Goal: Communication & Community: Answer question/provide support

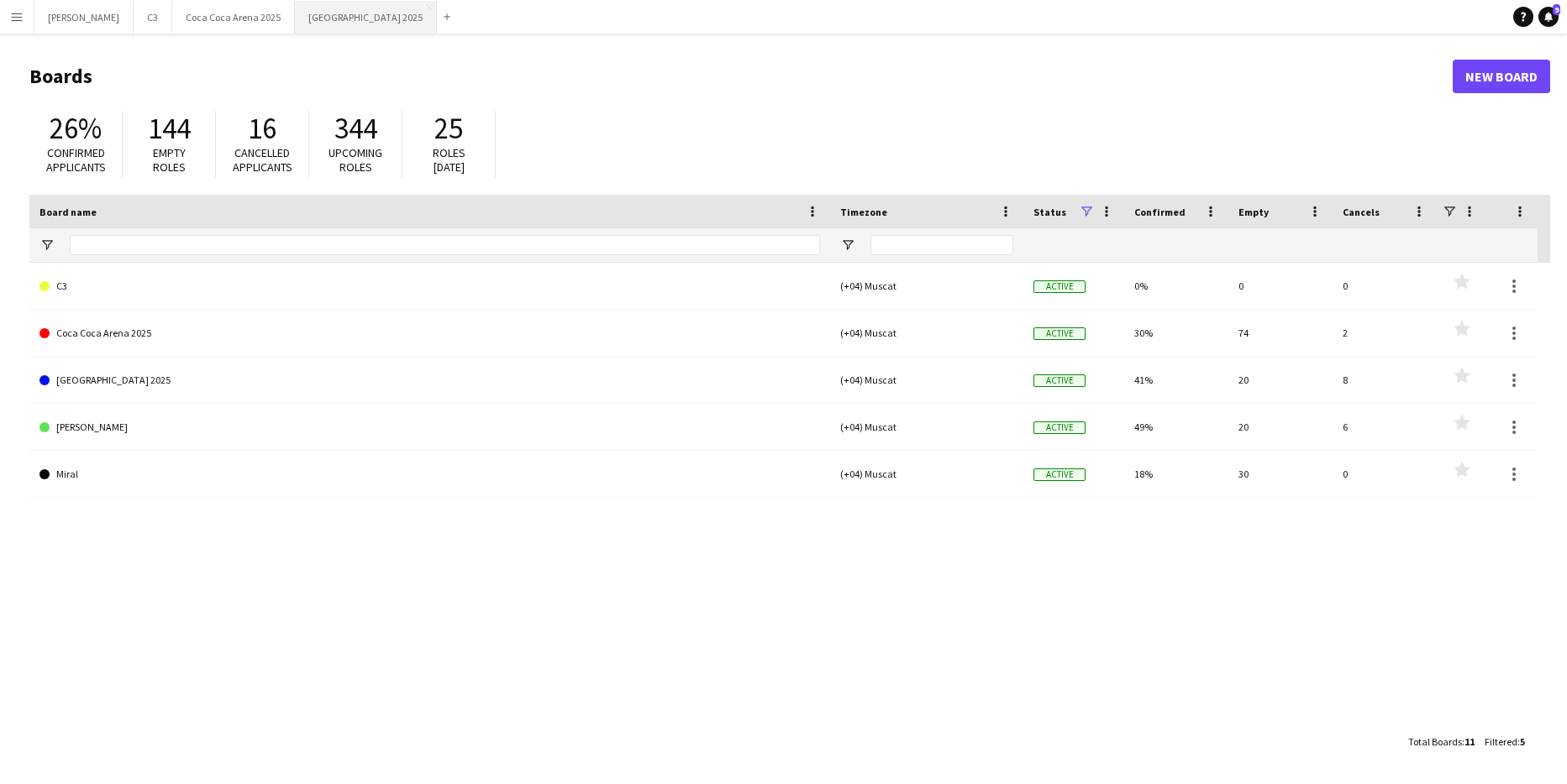
click at [295, 24] on button "[GEOGRAPHIC_DATA] 2025 Close" at bounding box center [365, 17] width 142 height 33
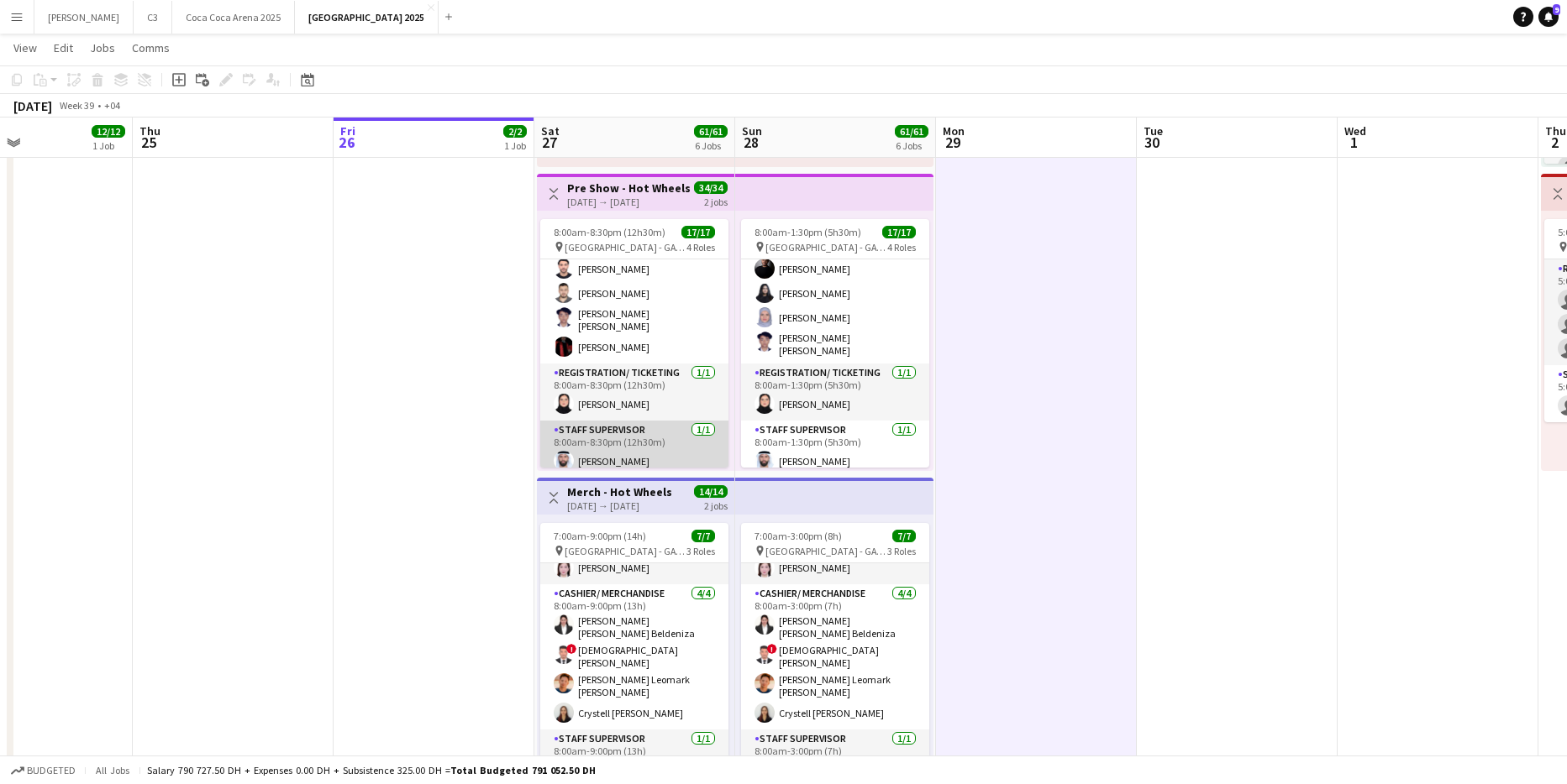
click at [631, 453] on app-card-role "Staff Supervisor [DATE] 8:00am-8:30pm (12h30m) [PERSON_NAME]" at bounding box center [634, 449] width 188 height 57
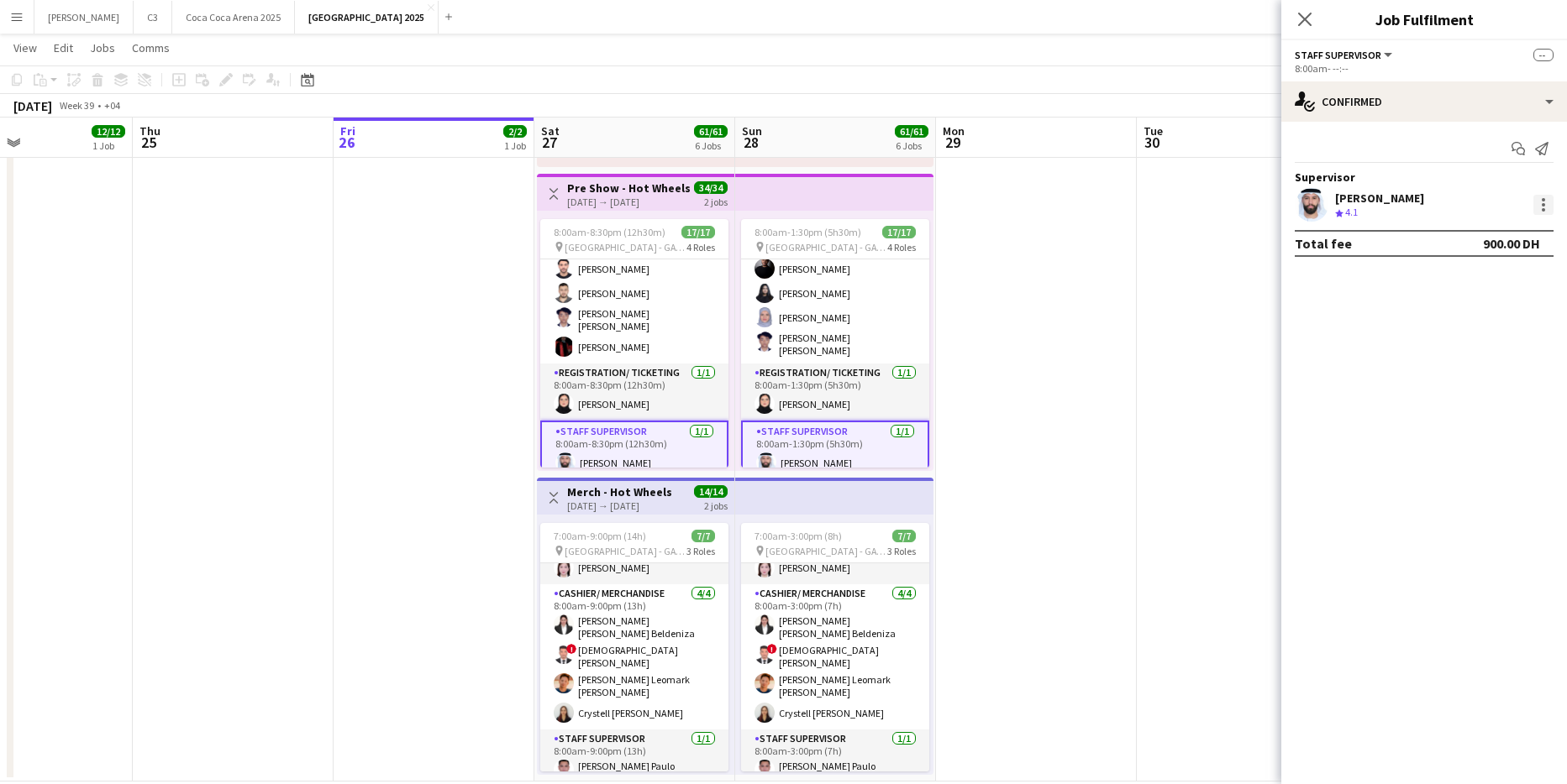
click at [1547, 200] on div at bounding box center [1543, 205] width 20 height 20
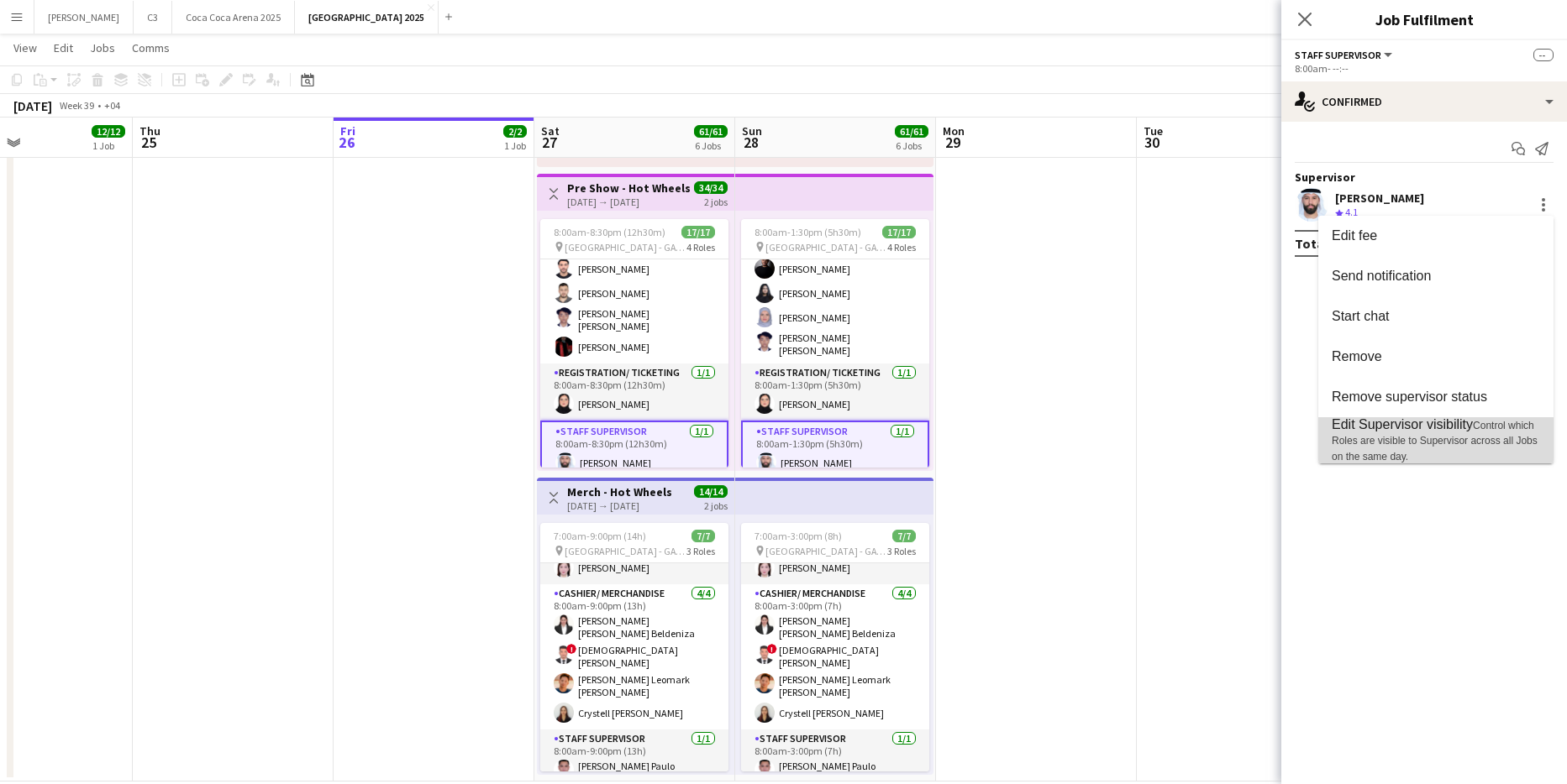
click at [1448, 432] on span "Edit Supervisor visibility Control which Roles are visible to Supervisor across…" at bounding box center [1436, 440] width 209 height 46
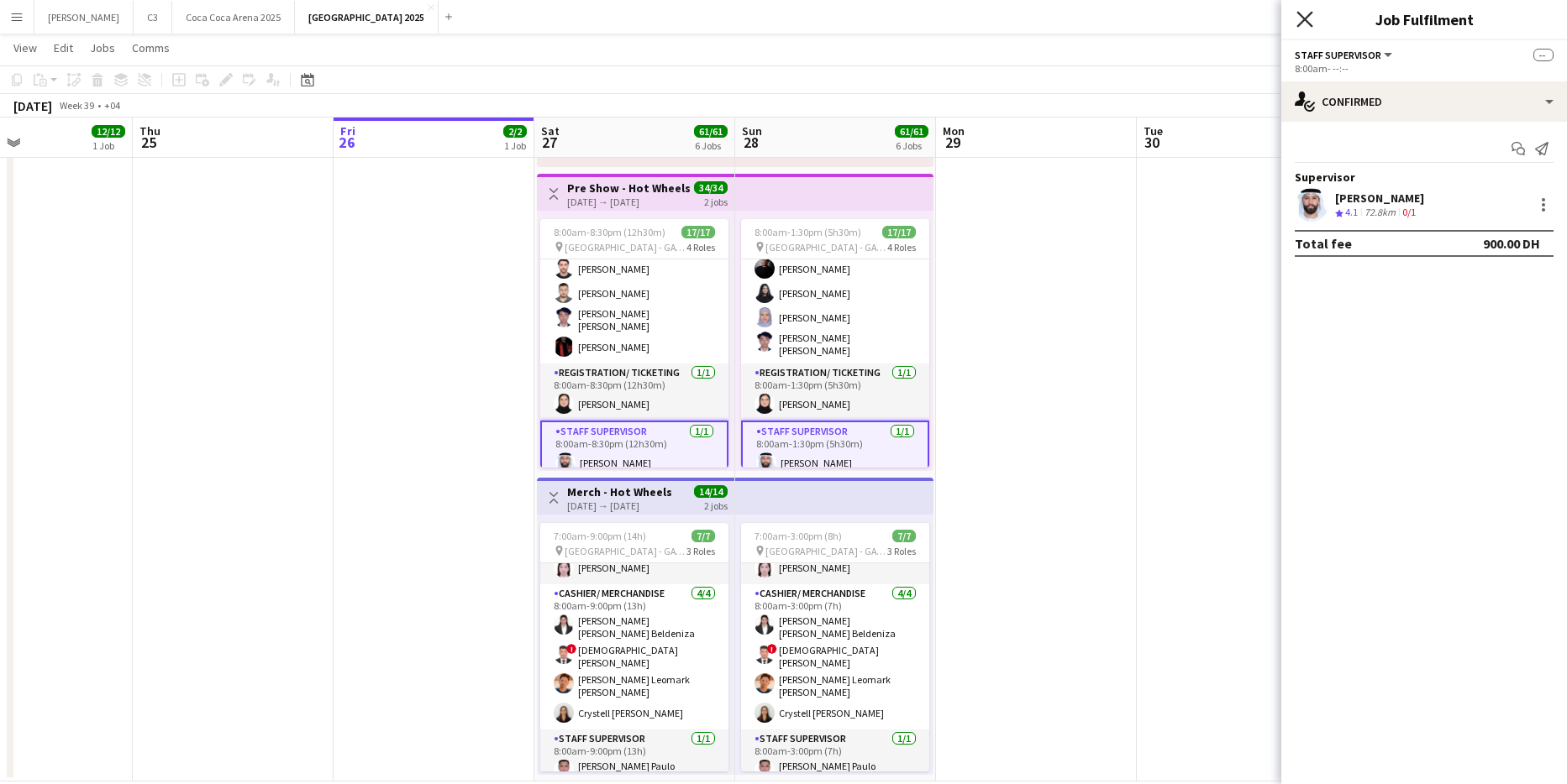
click at [1308, 12] on icon "Close pop-in" at bounding box center [1304, 18] width 16 height 16
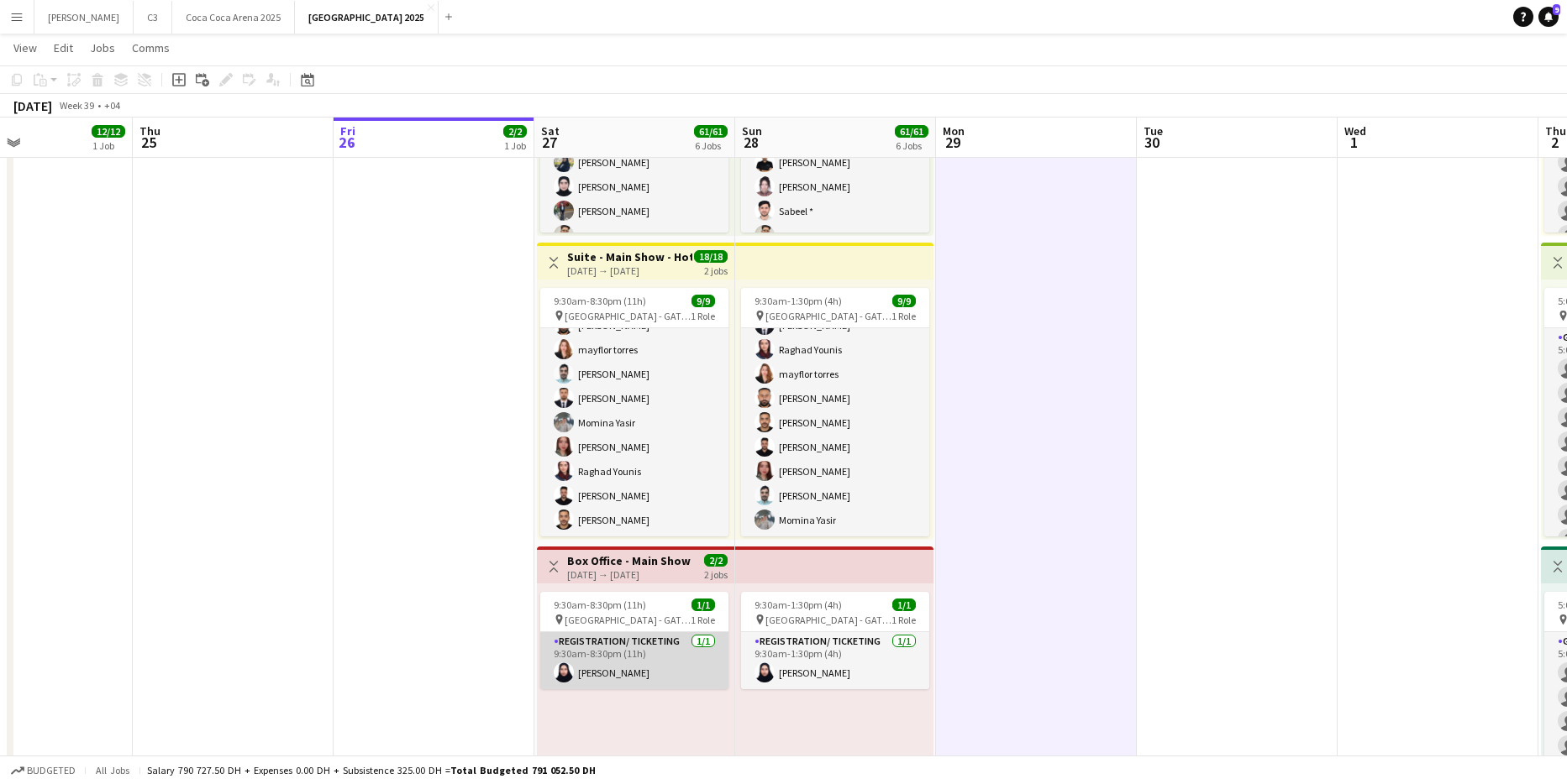
click at [641, 674] on app-card-role "Registration/ Ticketing [DATE] 9:30am-8:30pm (11h) [PERSON_NAME]" at bounding box center [634, 661] width 188 height 57
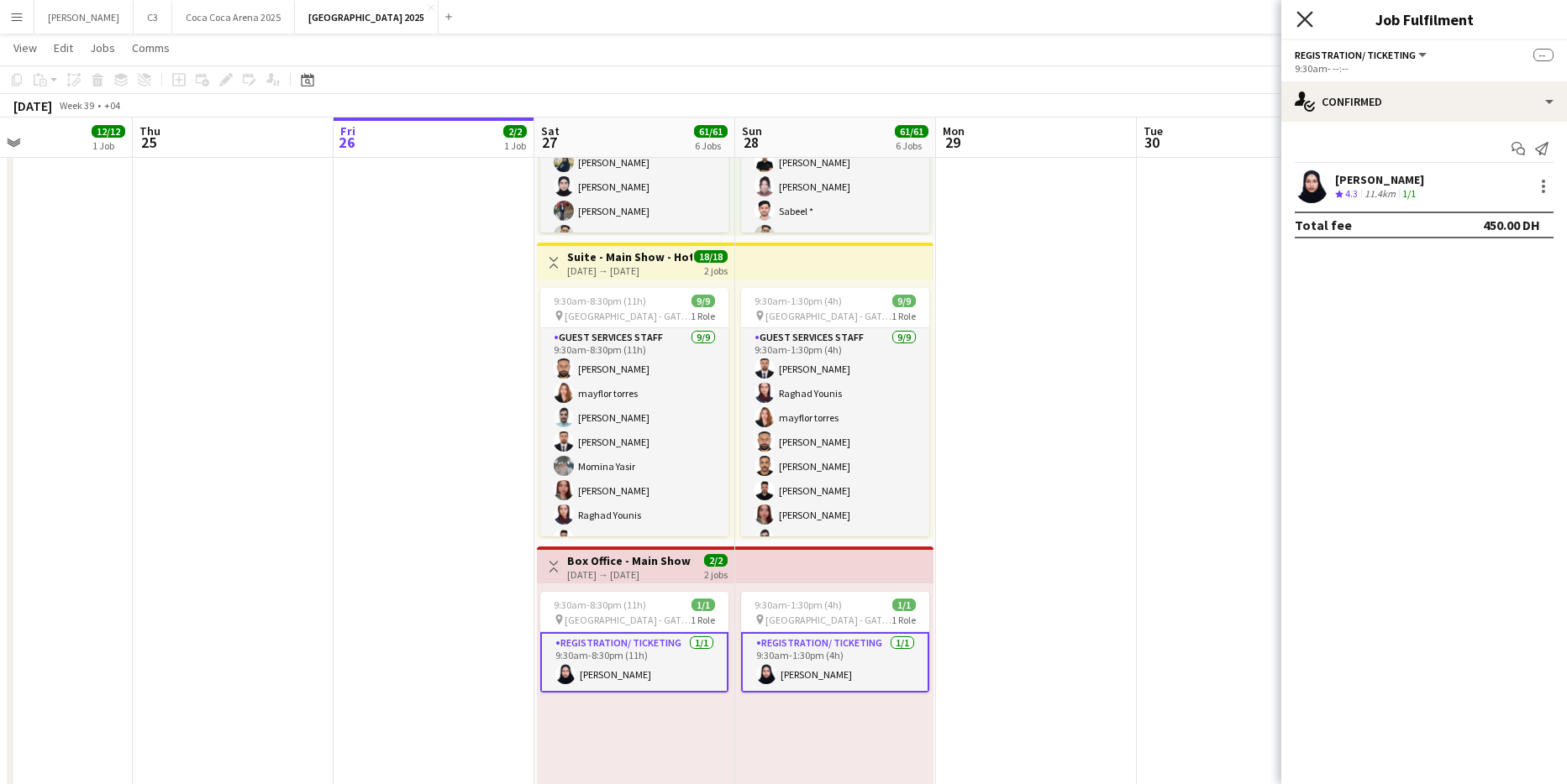
click at [1307, 22] on icon at bounding box center [1304, 18] width 16 height 16
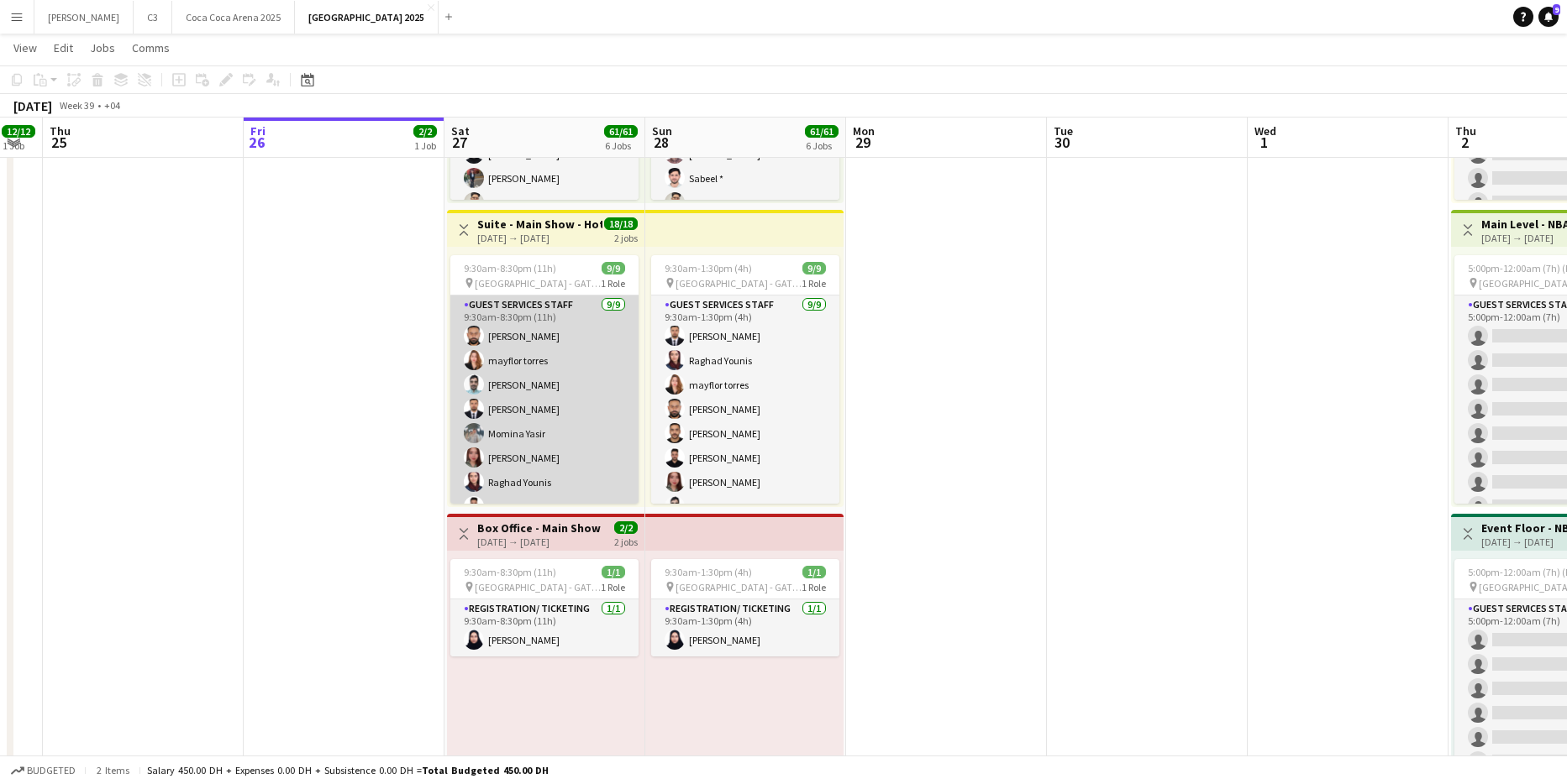
scroll to position [44, 0]
click at [547, 414] on app-card-role "Guest Services Staff [DATE] 9:30am-8:30pm (11h) [PERSON_NAME] [PERSON_NAME] Amr…" at bounding box center [544, 377] width 188 height 251
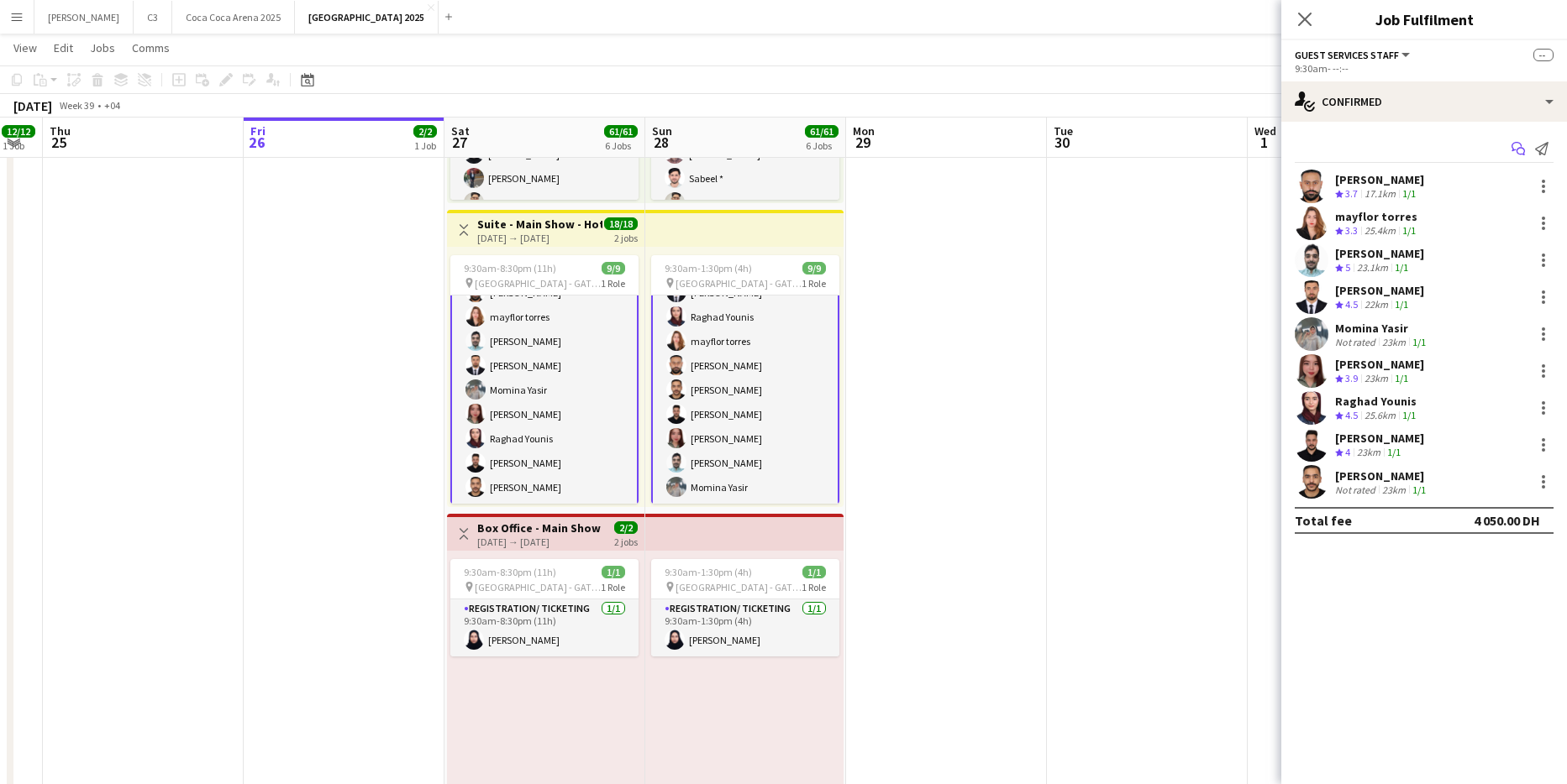
click at [1517, 145] on icon "Start chat" at bounding box center [1518, 148] width 13 height 13
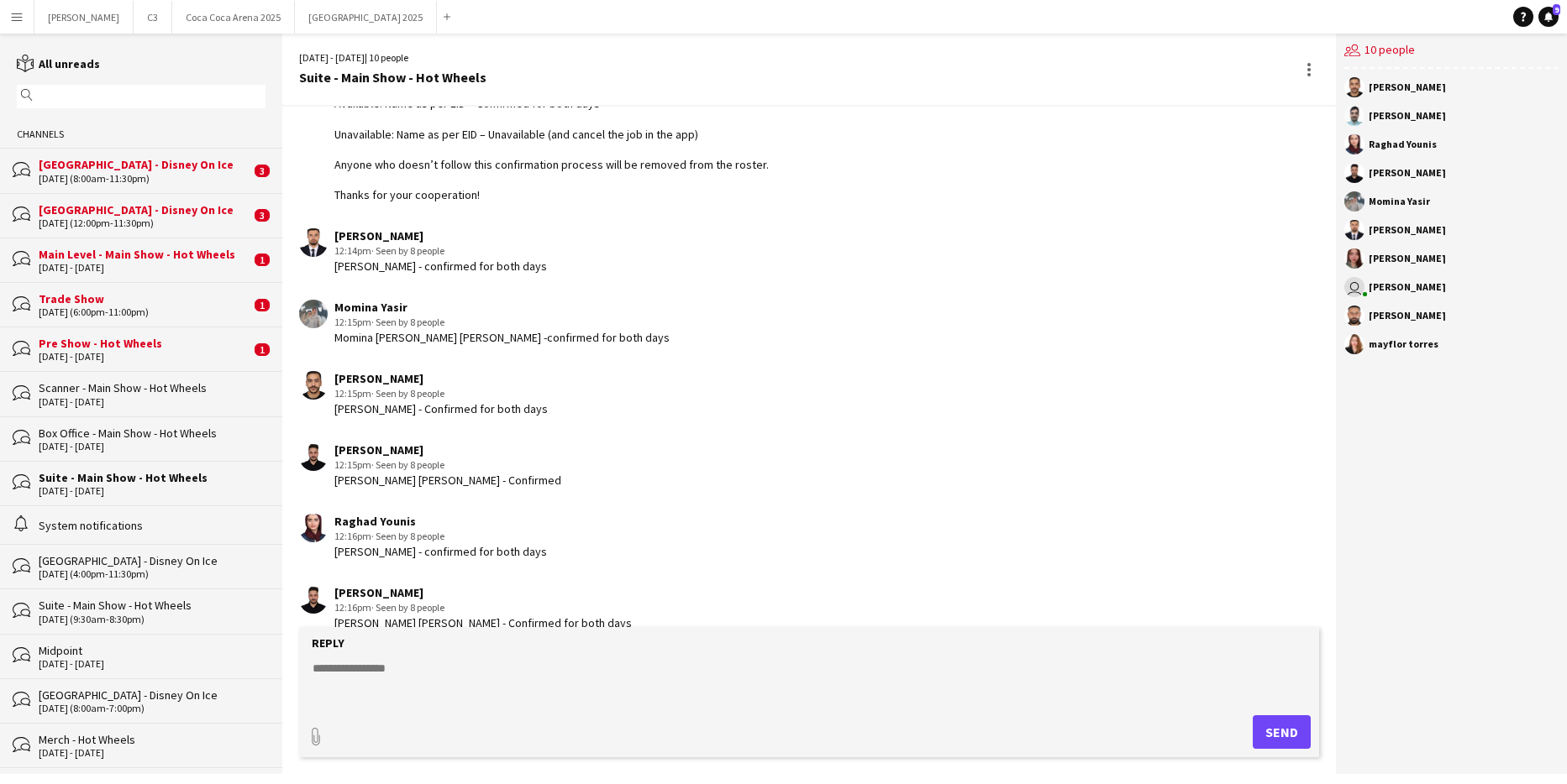
scroll to position [209, 0]
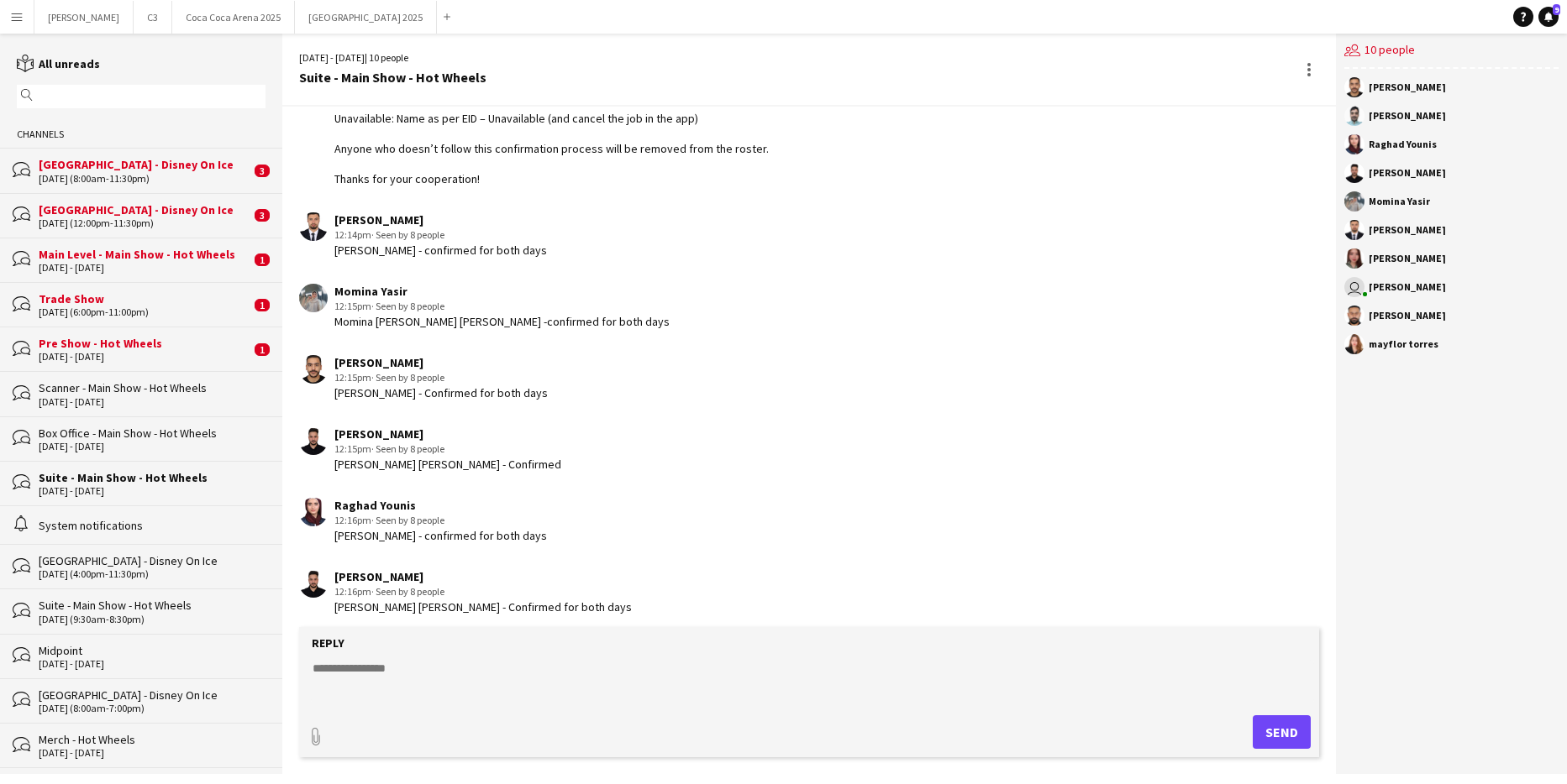
drag, startPoint x: 438, startPoint y: 251, endPoint x: 753, endPoint y: 251, distance: 315.0
click at [753, 251] on div "[PERSON_NAME] 12:14pm · Seen by 8 people [PERSON_NAME] - confirmed for both days" at bounding box center [720, 235] width 843 height 46
click at [733, 257] on div "[PERSON_NAME] 12:14pm · Seen by 8 people [PERSON_NAME] - confirmed for both days" at bounding box center [720, 235] width 843 height 46
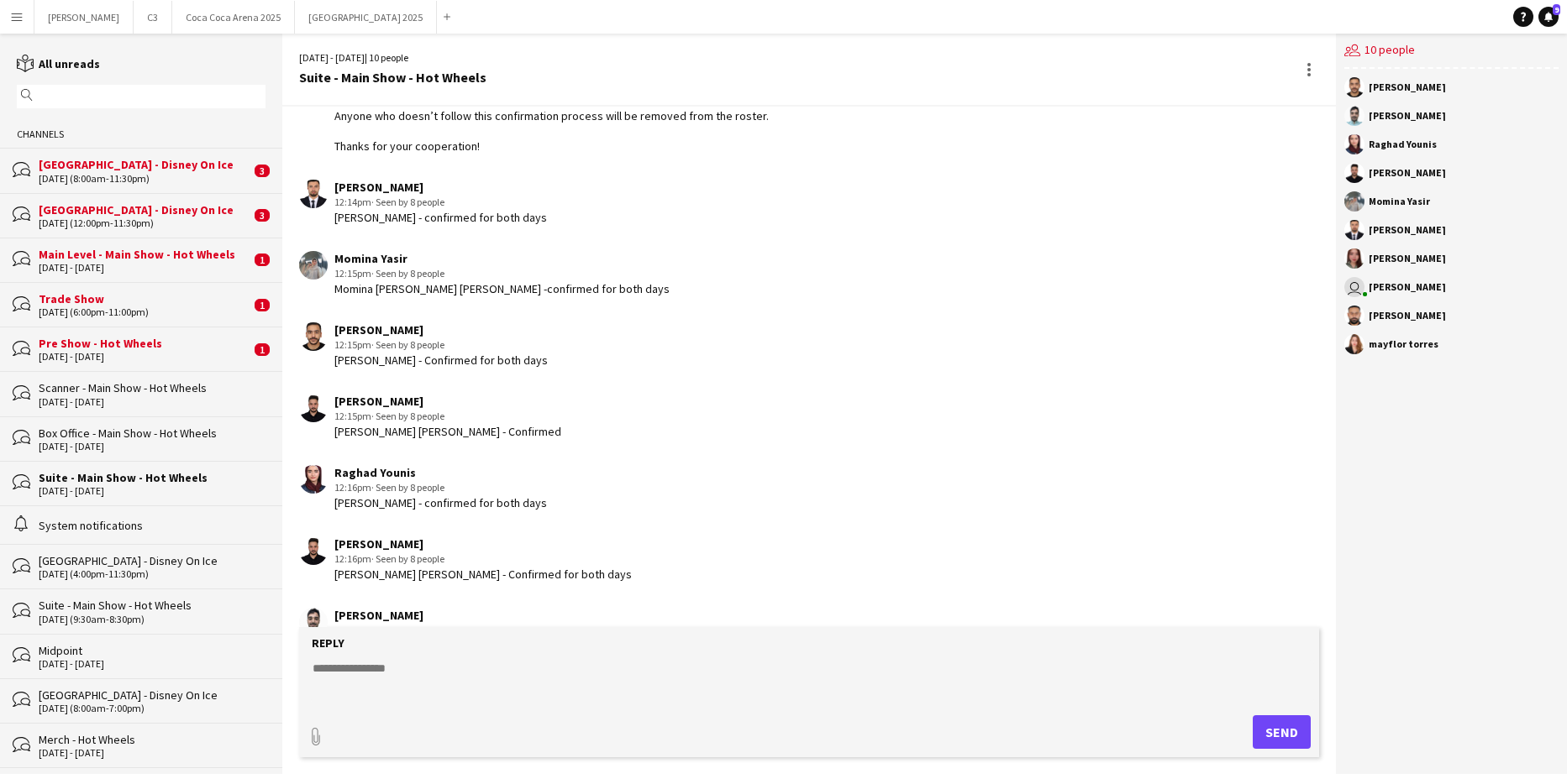
drag, startPoint x: 443, startPoint y: 214, endPoint x: 649, endPoint y: 214, distance: 206.0
click at [649, 214] on div "[PERSON_NAME] 12:14pm · Seen by 8 people [PERSON_NAME] - confirmed for both days" at bounding box center [720, 203] width 843 height 46
click at [631, 214] on div "[PERSON_NAME] 12:14pm · Seen by 8 people [PERSON_NAME] - confirmed for both days" at bounding box center [720, 203] width 843 height 46
drag, startPoint x: 432, startPoint y: 219, endPoint x: 626, endPoint y: 219, distance: 194.0
click at [626, 219] on div "[PERSON_NAME] 12:14pm · Seen by 8 people [PERSON_NAME] - confirmed for both days" at bounding box center [720, 203] width 843 height 46
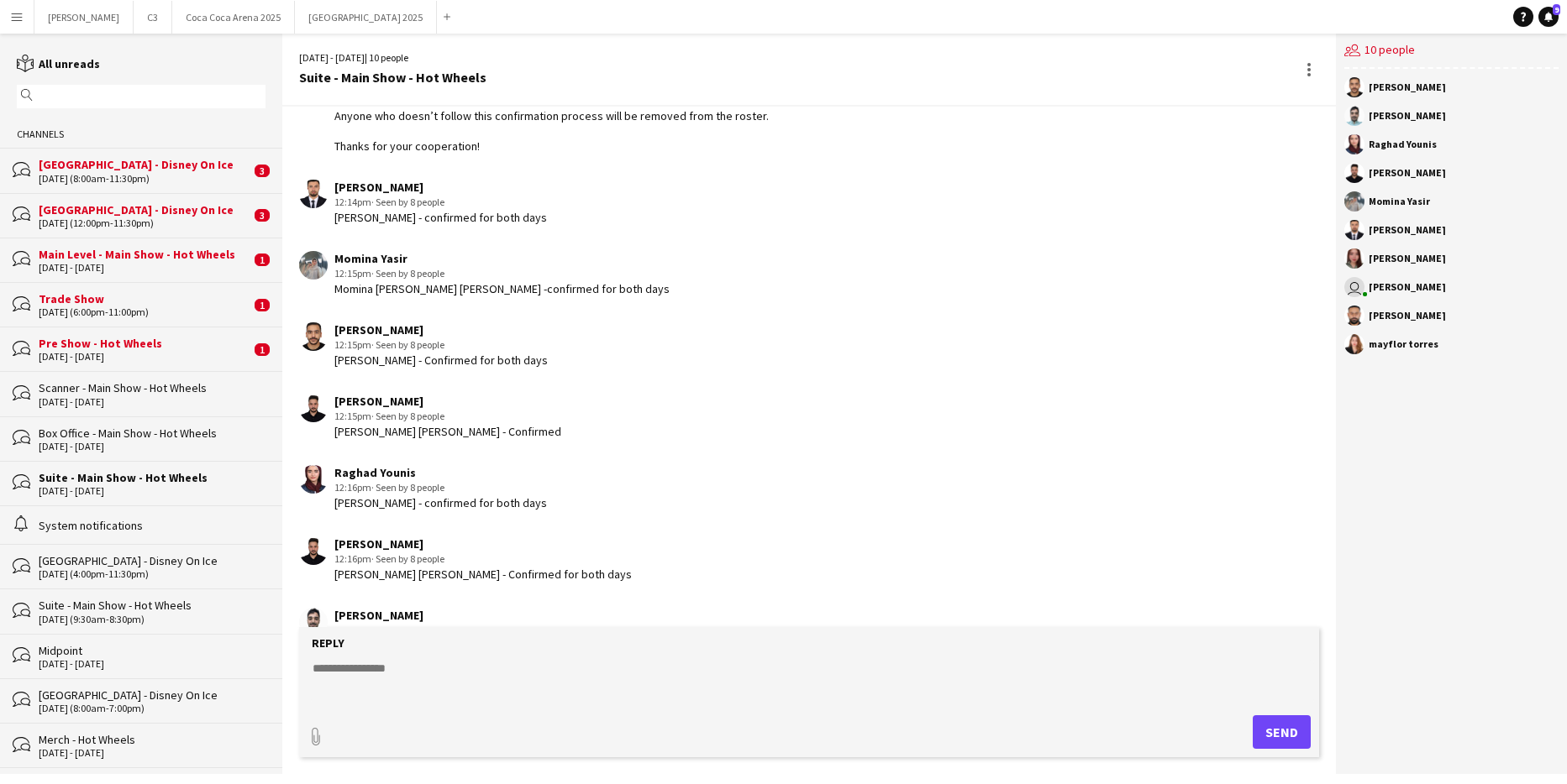
click at [577, 219] on div "[PERSON_NAME] 12:14pm · Seen by 8 people [PERSON_NAME] - confirmed for both days" at bounding box center [720, 203] width 843 height 46
drag, startPoint x: 439, startPoint y: 219, endPoint x: 644, endPoint y: 219, distance: 205.0
click at [644, 219] on div "[PERSON_NAME] 12:14pm · Seen by 8 people [PERSON_NAME] - confirmed for both days" at bounding box center [720, 203] width 843 height 46
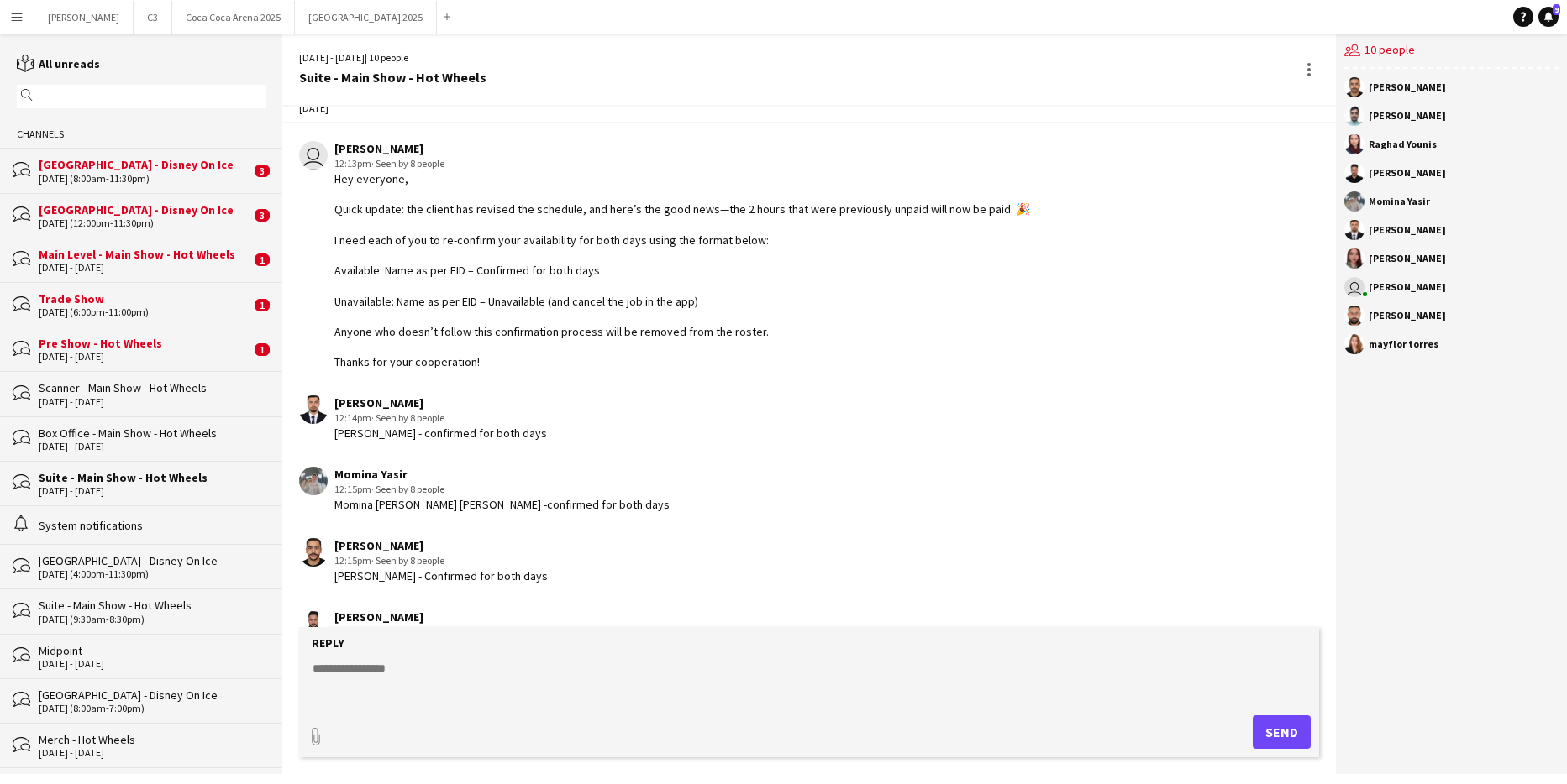
scroll to position [0, 0]
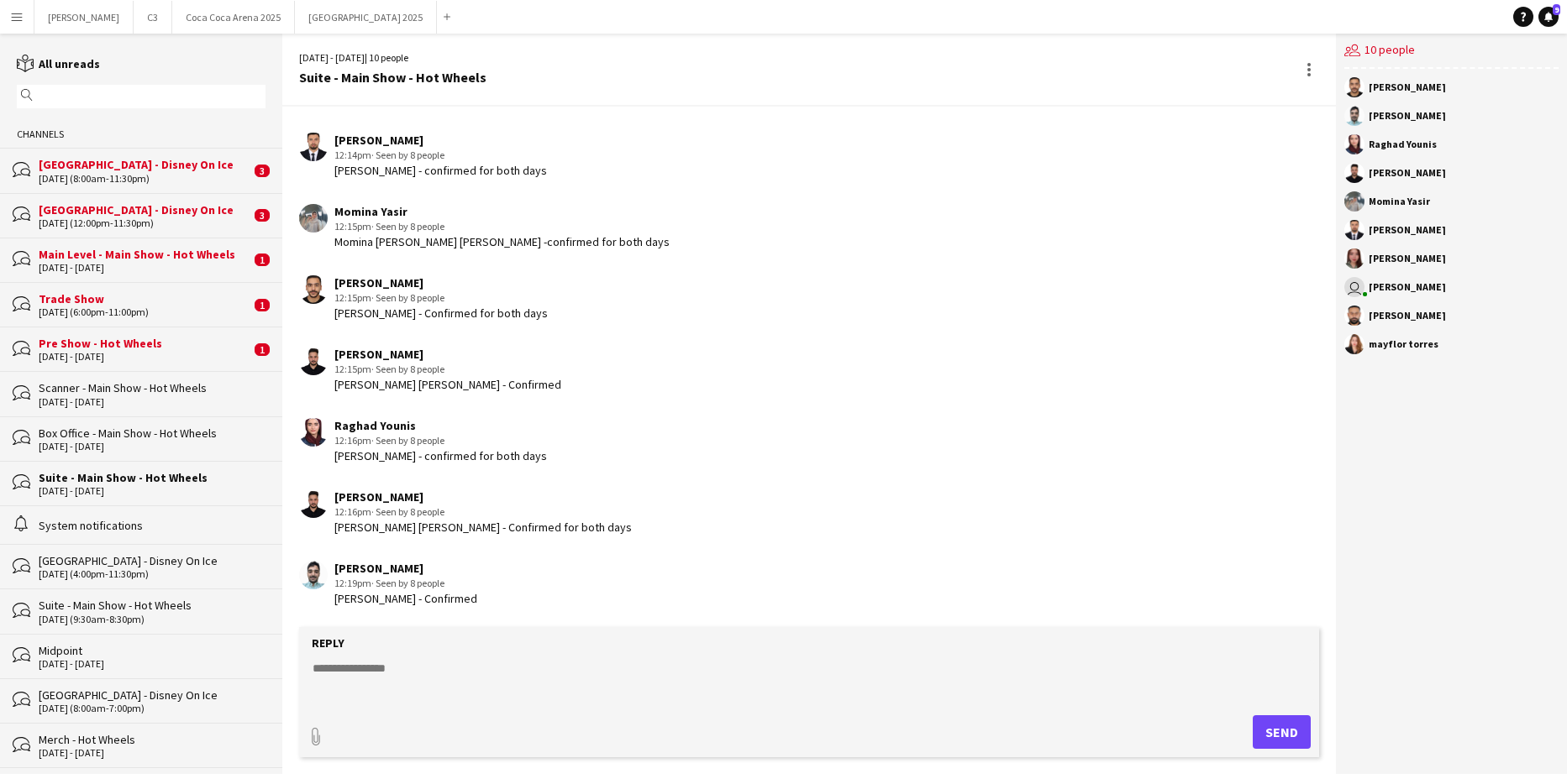
click at [405, 662] on textarea at bounding box center [812, 682] width 1004 height 44
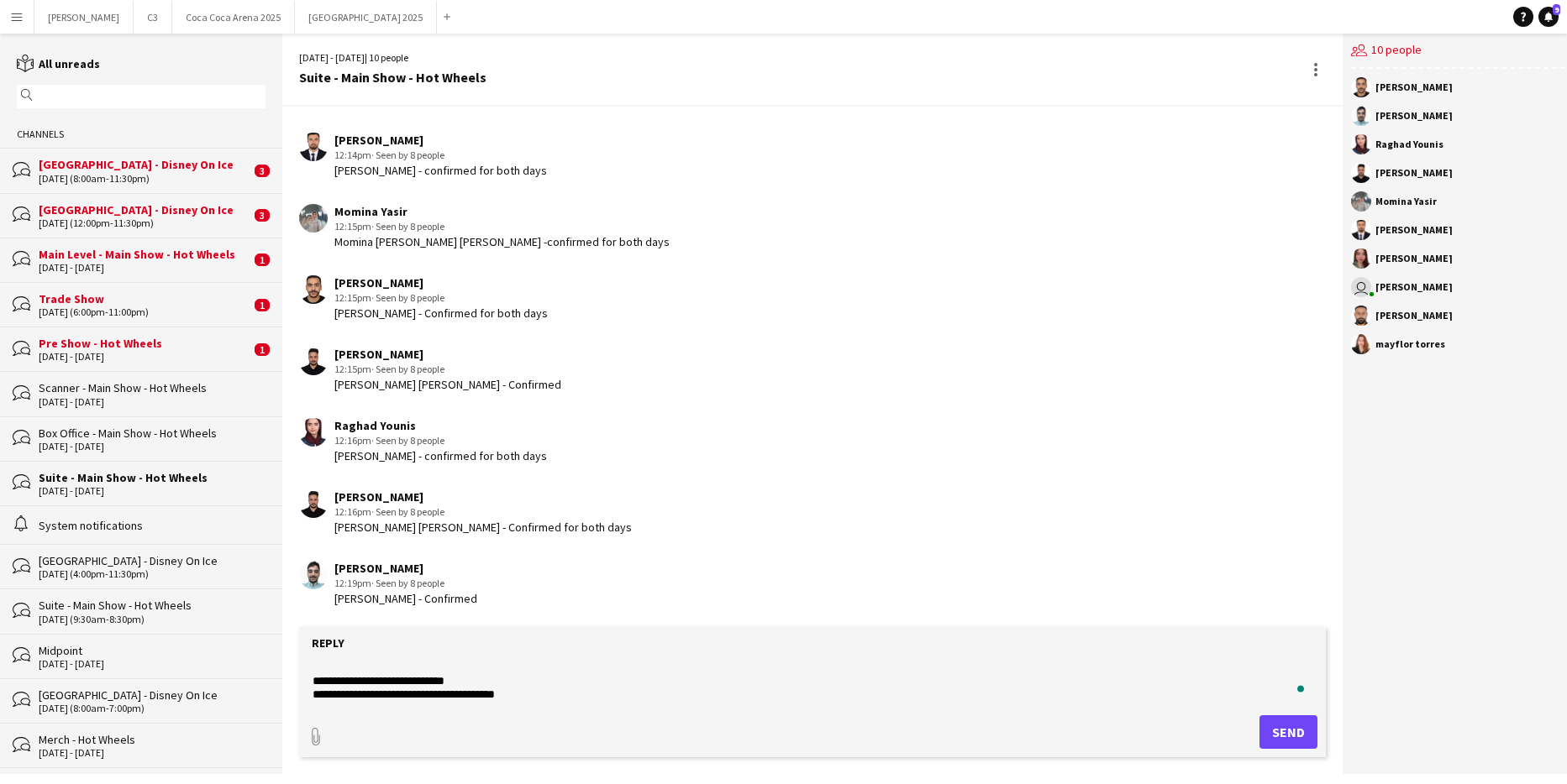
scroll to position [41, 0]
type textarea "**********"
click at [1273, 730] on button "Send" at bounding box center [1289, 731] width 58 height 33
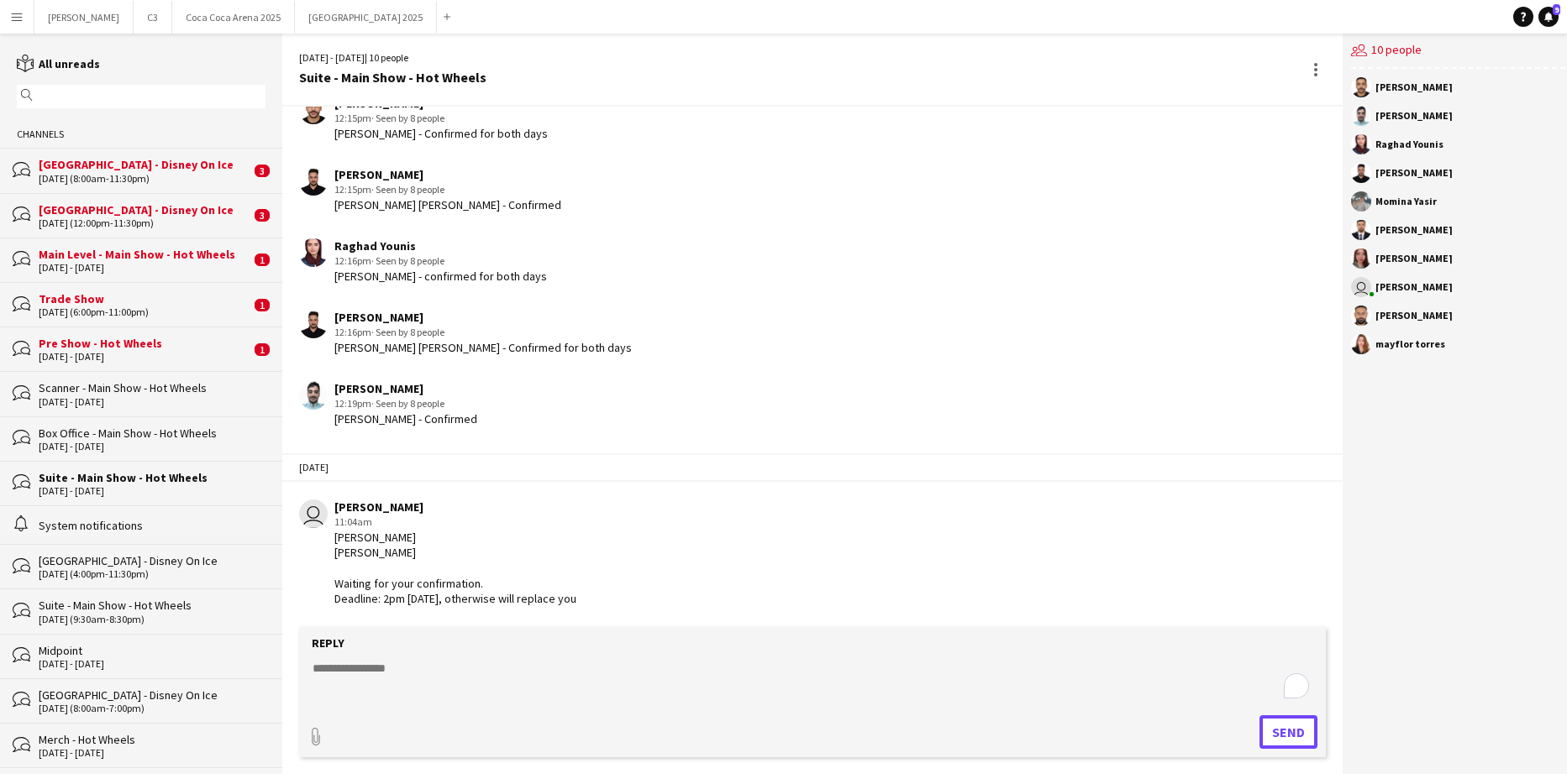
scroll to position [484, 0]
drag, startPoint x: 369, startPoint y: 591, endPoint x: 487, endPoint y: 579, distance: 118.6
click at [487, 579] on div "[PERSON_NAME] [PERSON_NAME] Waiting for your confirmation. Deadline: 2pm [DATE]…" at bounding box center [455, 568] width 242 height 76
click at [483, 584] on div "[PERSON_NAME] [PERSON_NAME] Waiting for your confirmation. Deadline: 2pm [DATE]…" at bounding box center [455, 568] width 242 height 76
click at [167, 362] on div "bubbles Pre Show - Hot Wheels [DATE] - [DATE] 1" at bounding box center [141, 349] width 282 height 45
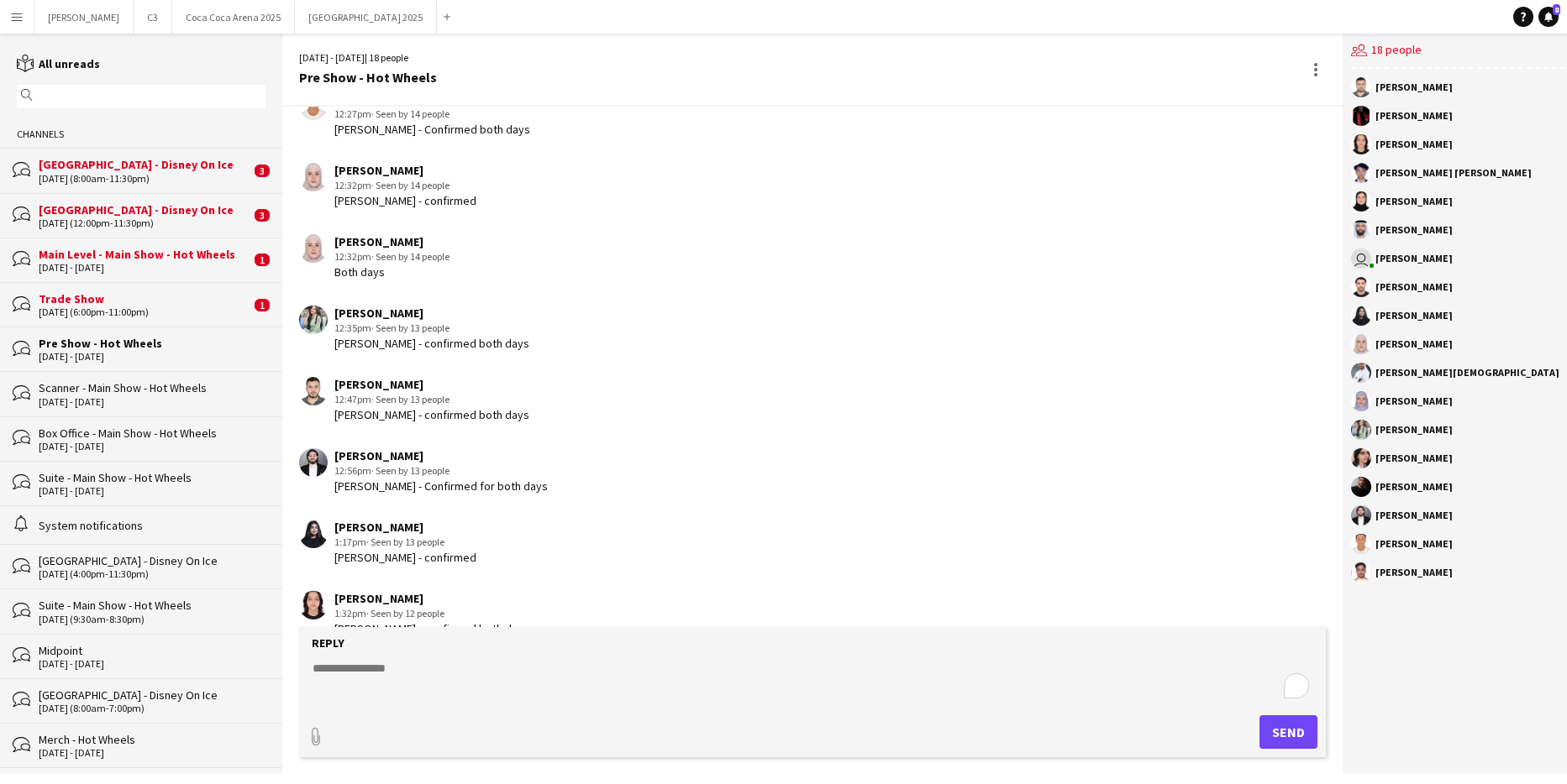
scroll to position [397, 0]
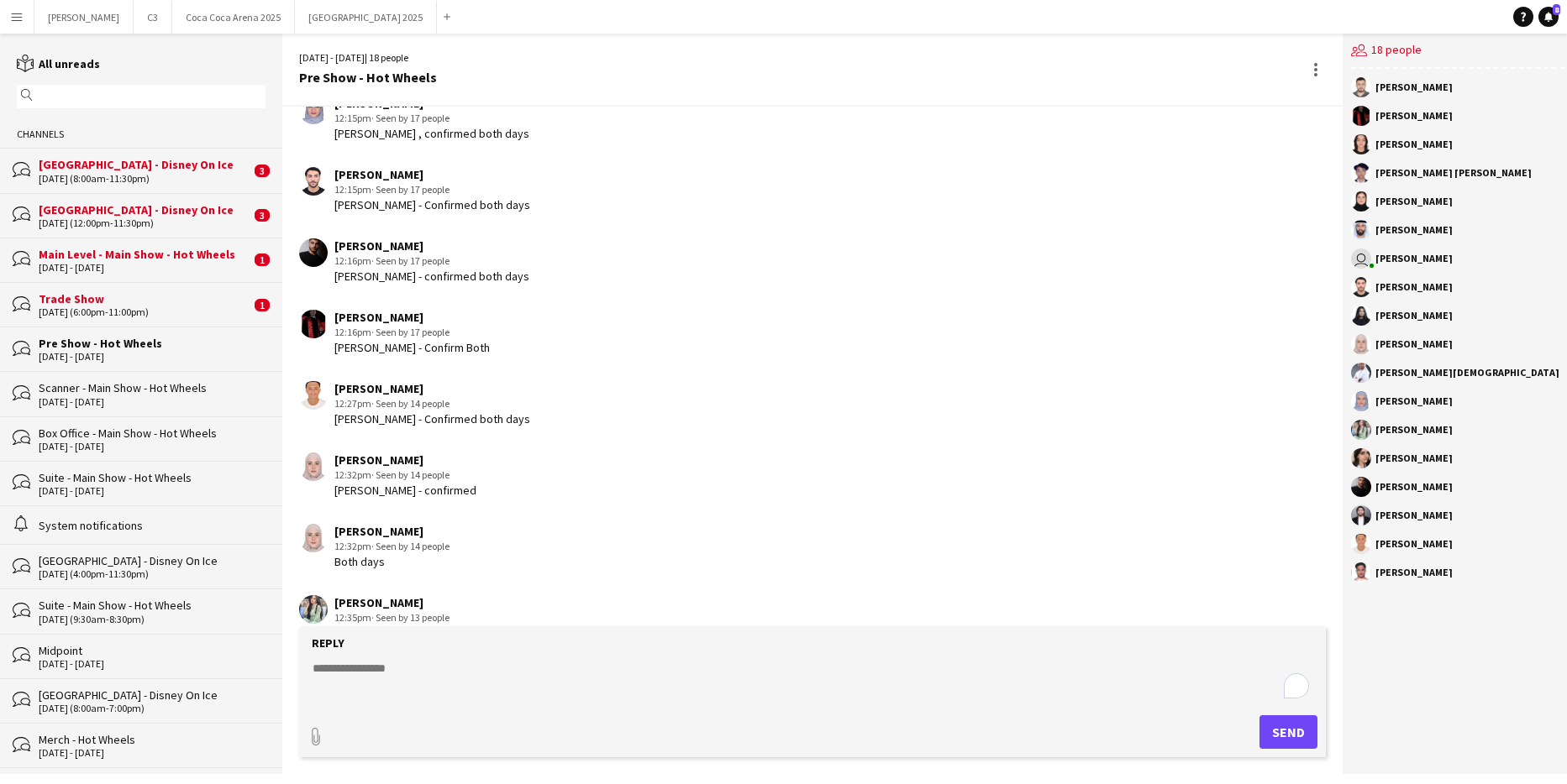
click at [110, 304] on div "Trade Show" at bounding box center [143, 299] width 211 height 15
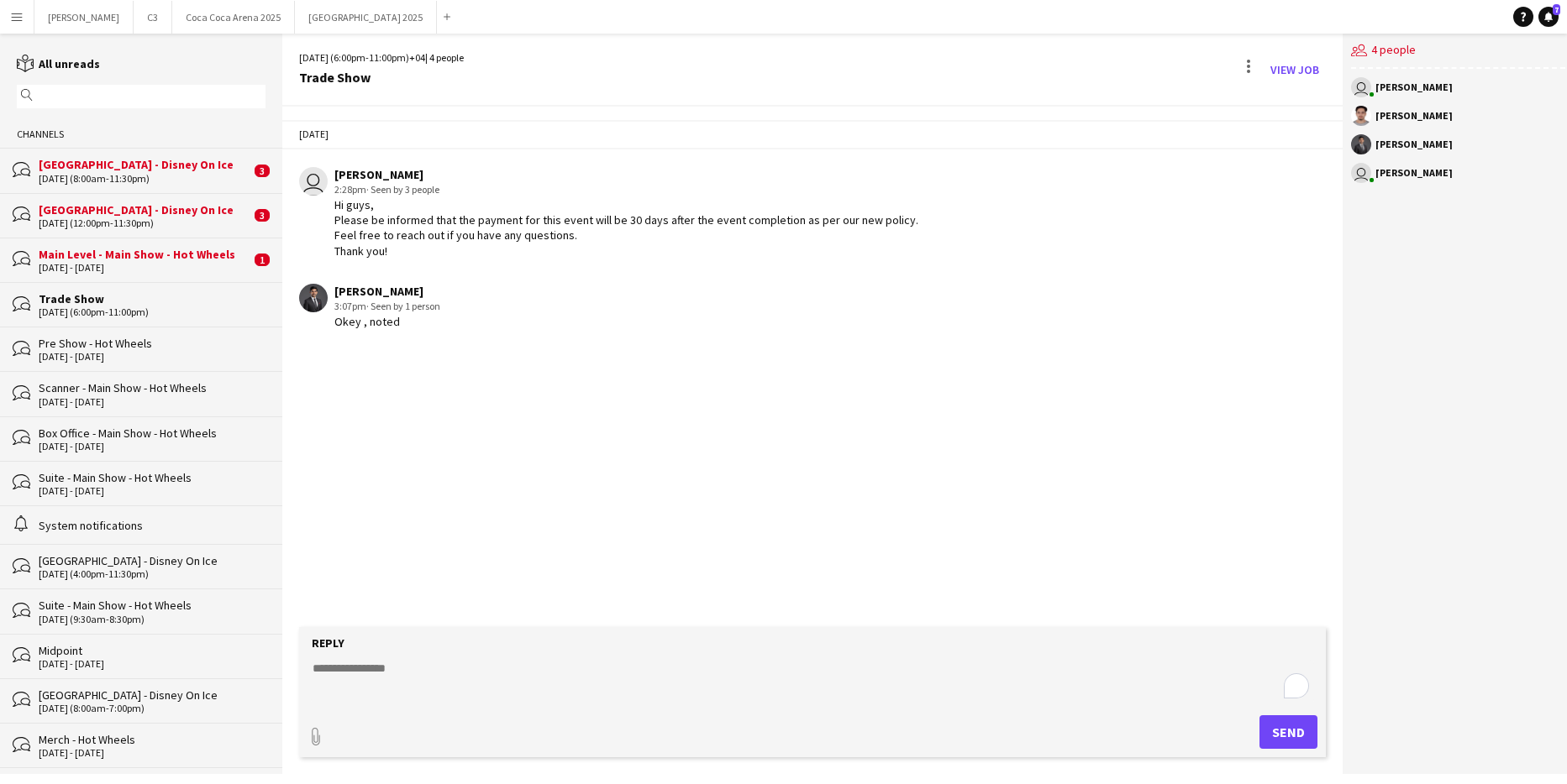
click at [139, 260] on div "Main Level - Main Show - Hot Wheels" at bounding box center [143, 254] width 211 height 15
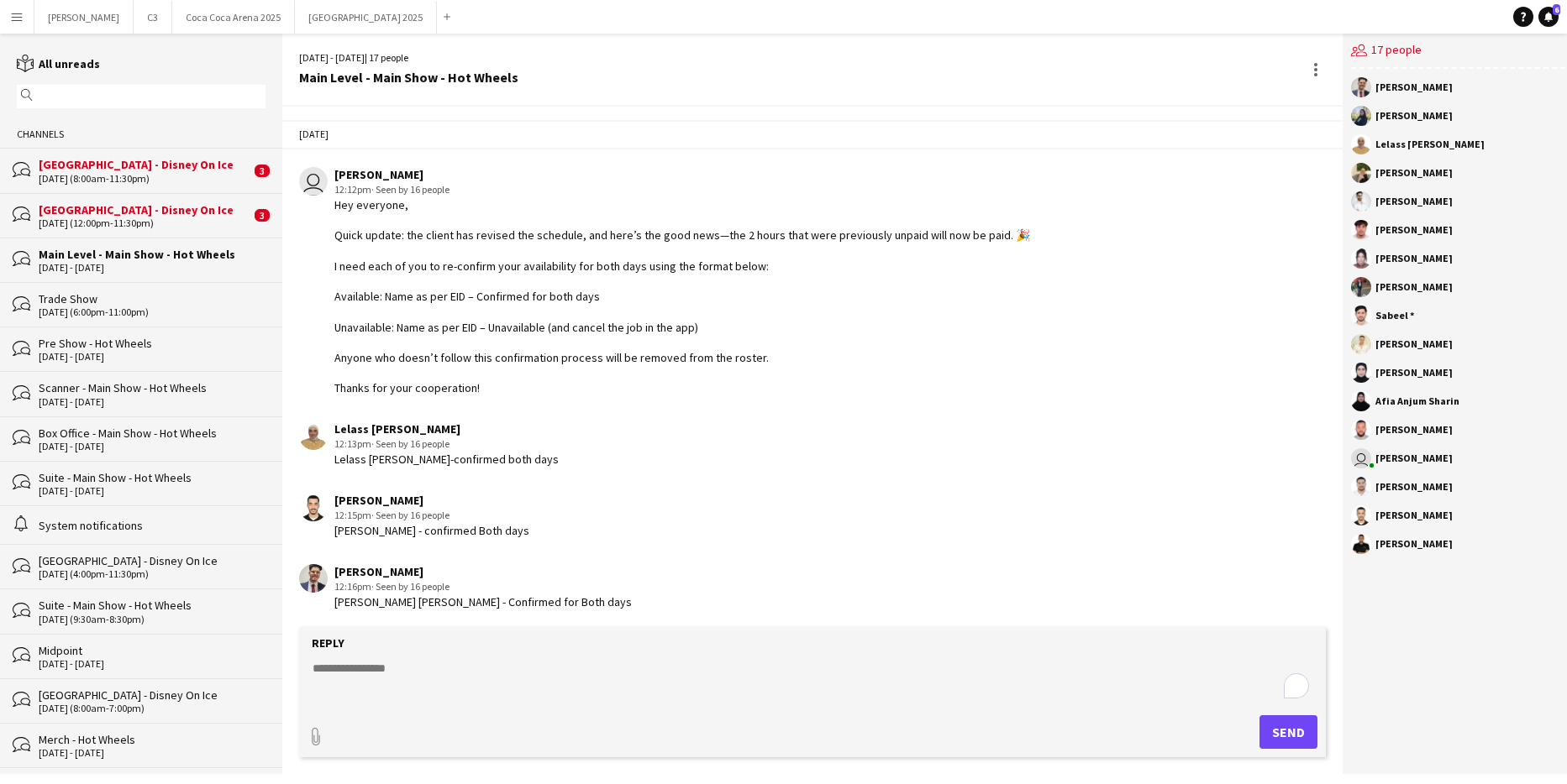
click at [141, 221] on div "[DATE] (12:00pm-11:30pm)" at bounding box center [143, 223] width 211 height 11
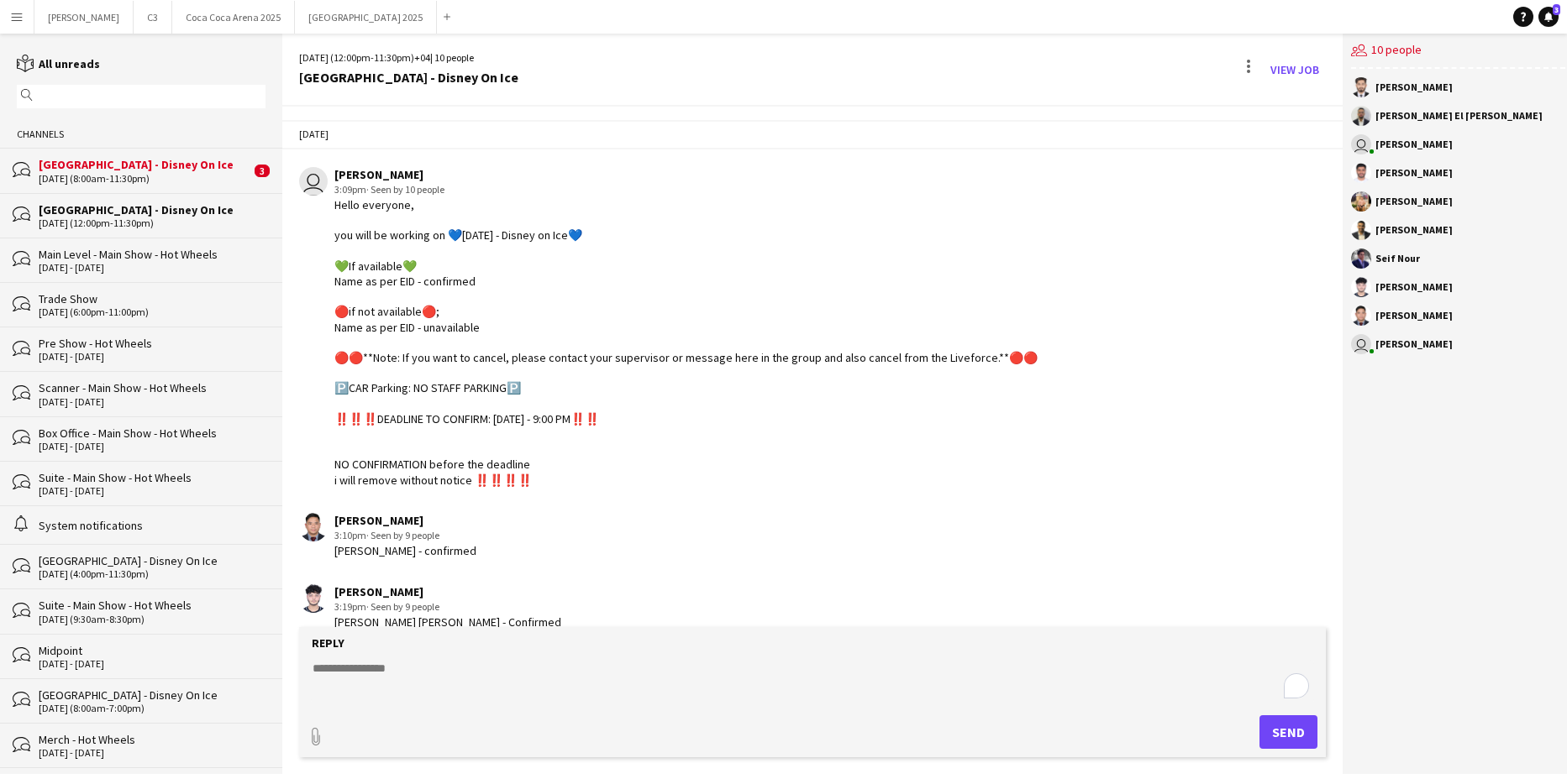
scroll to position [1177, 0]
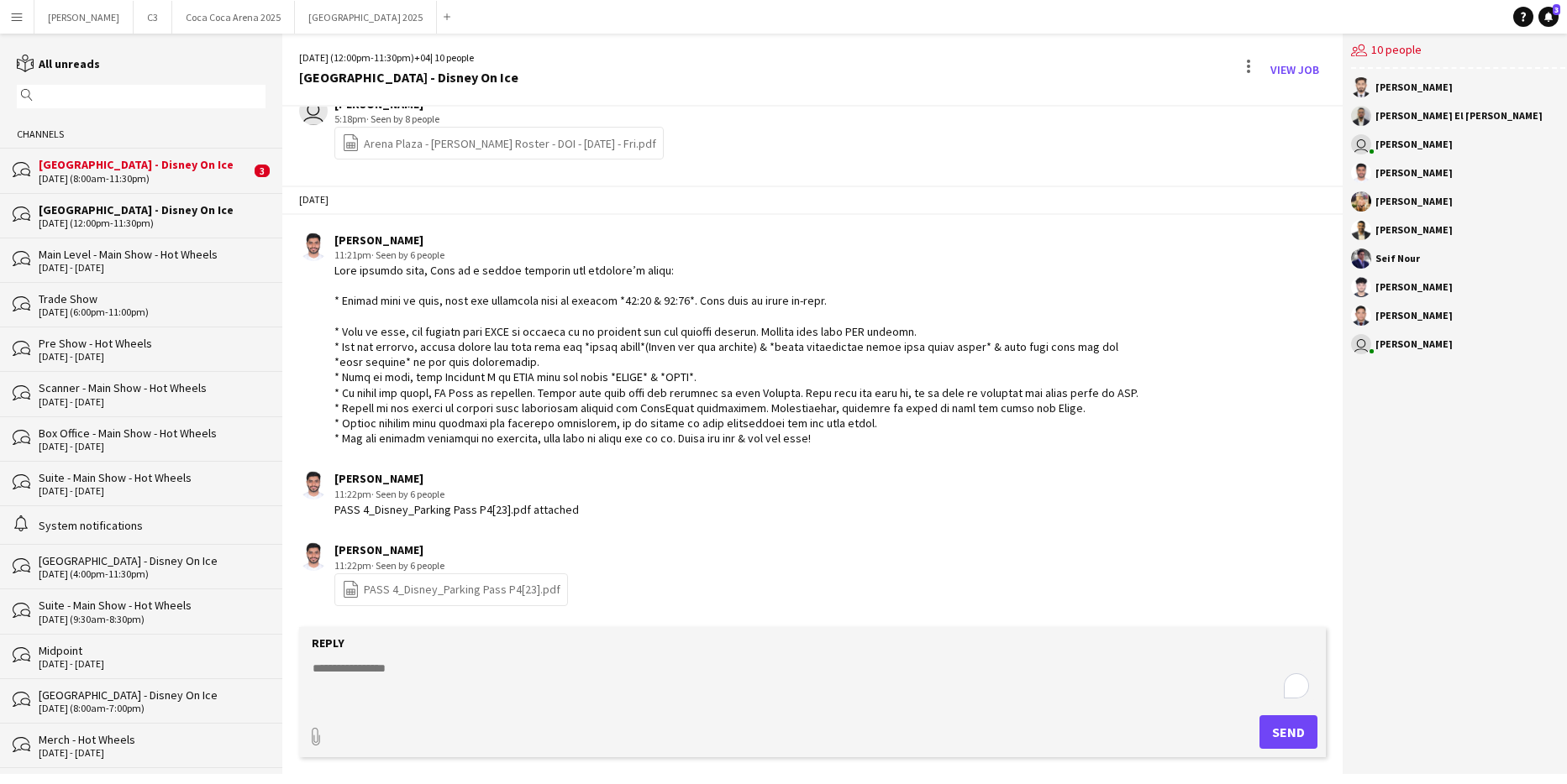
click at [148, 167] on div "[GEOGRAPHIC_DATA] - Disney On Ice" at bounding box center [143, 164] width 211 height 15
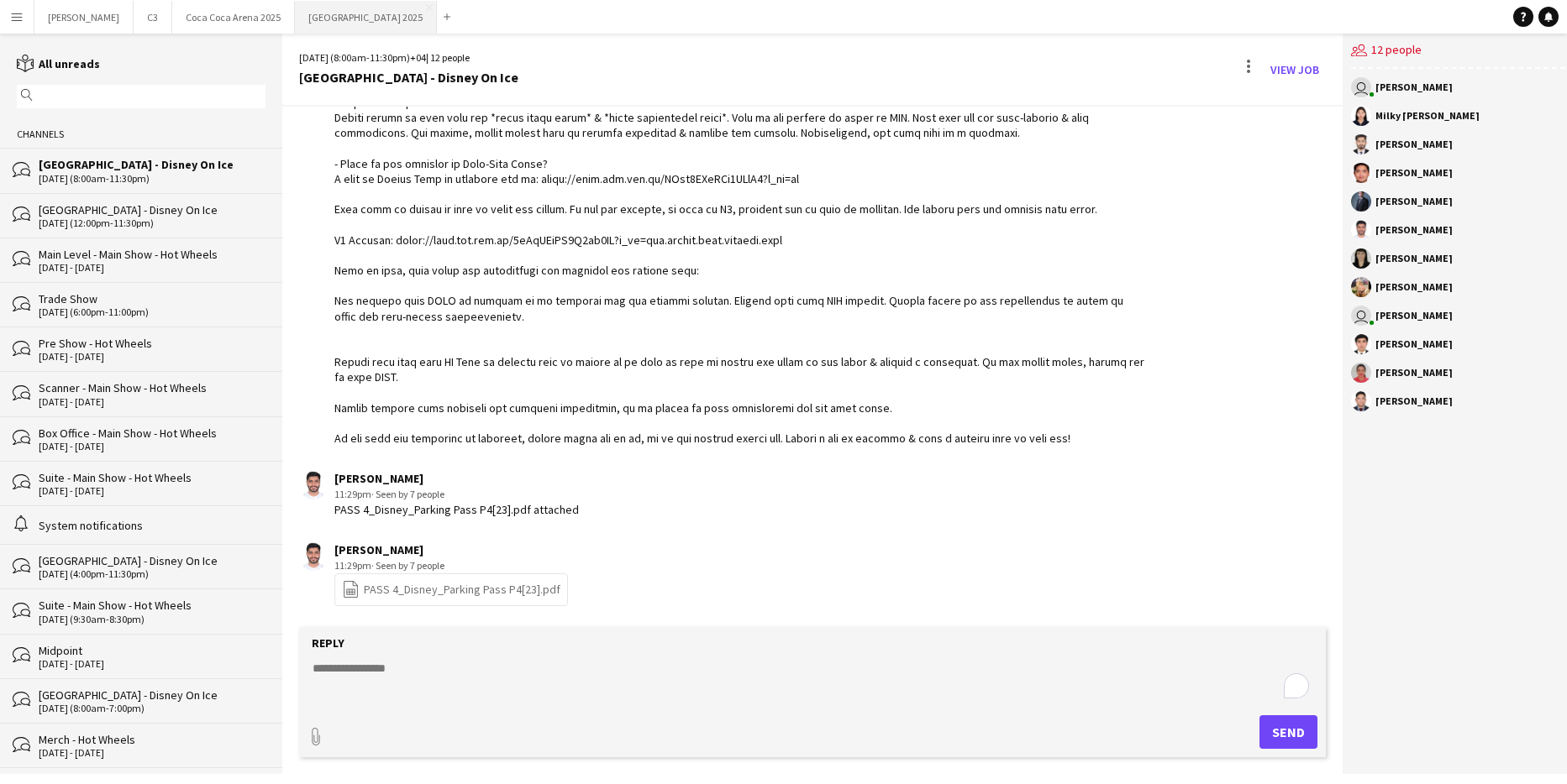
click at [295, 25] on button "[GEOGRAPHIC_DATA] 2025 Close" at bounding box center [365, 17] width 142 height 33
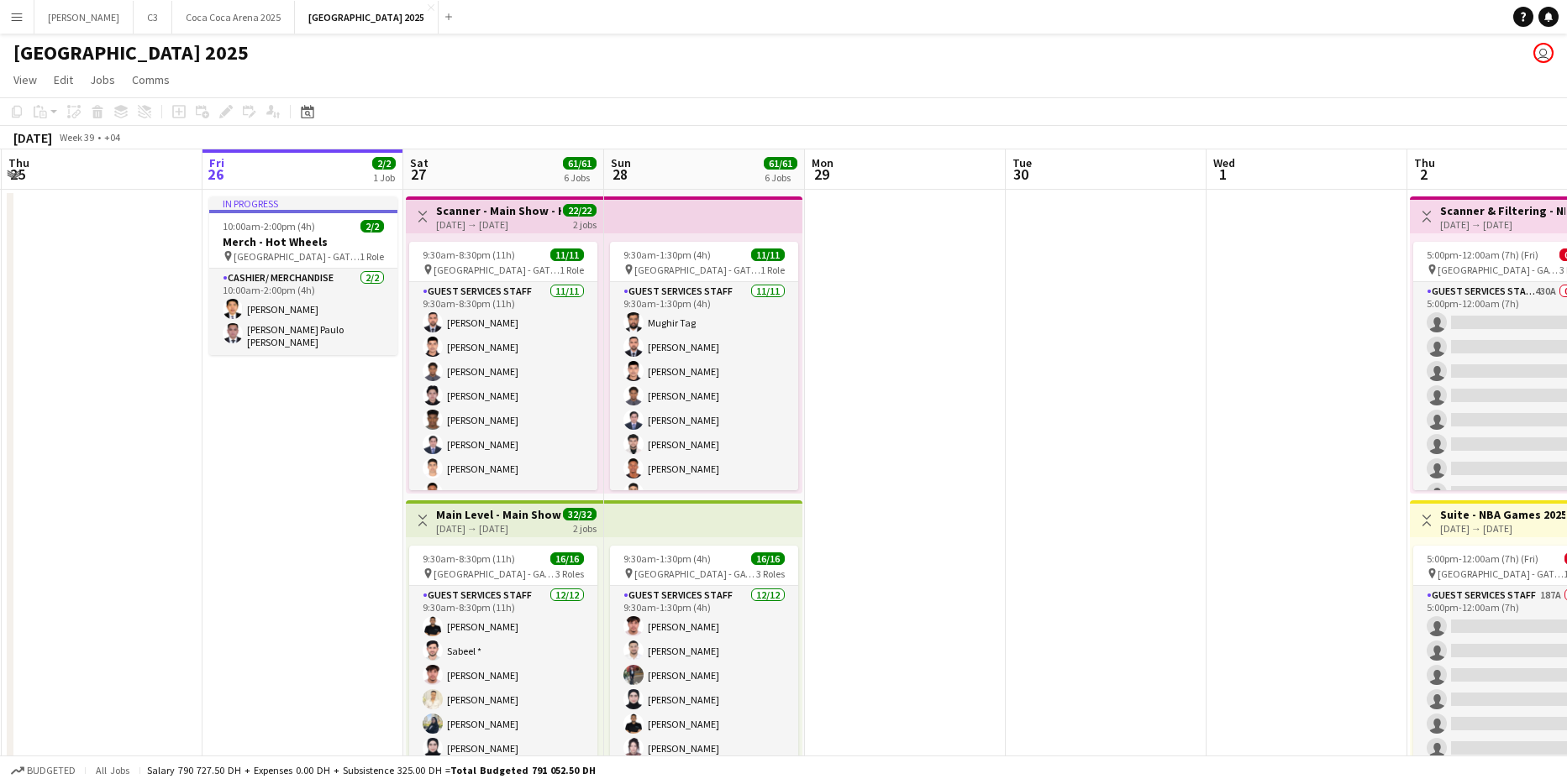
scroll to position [0, 369]
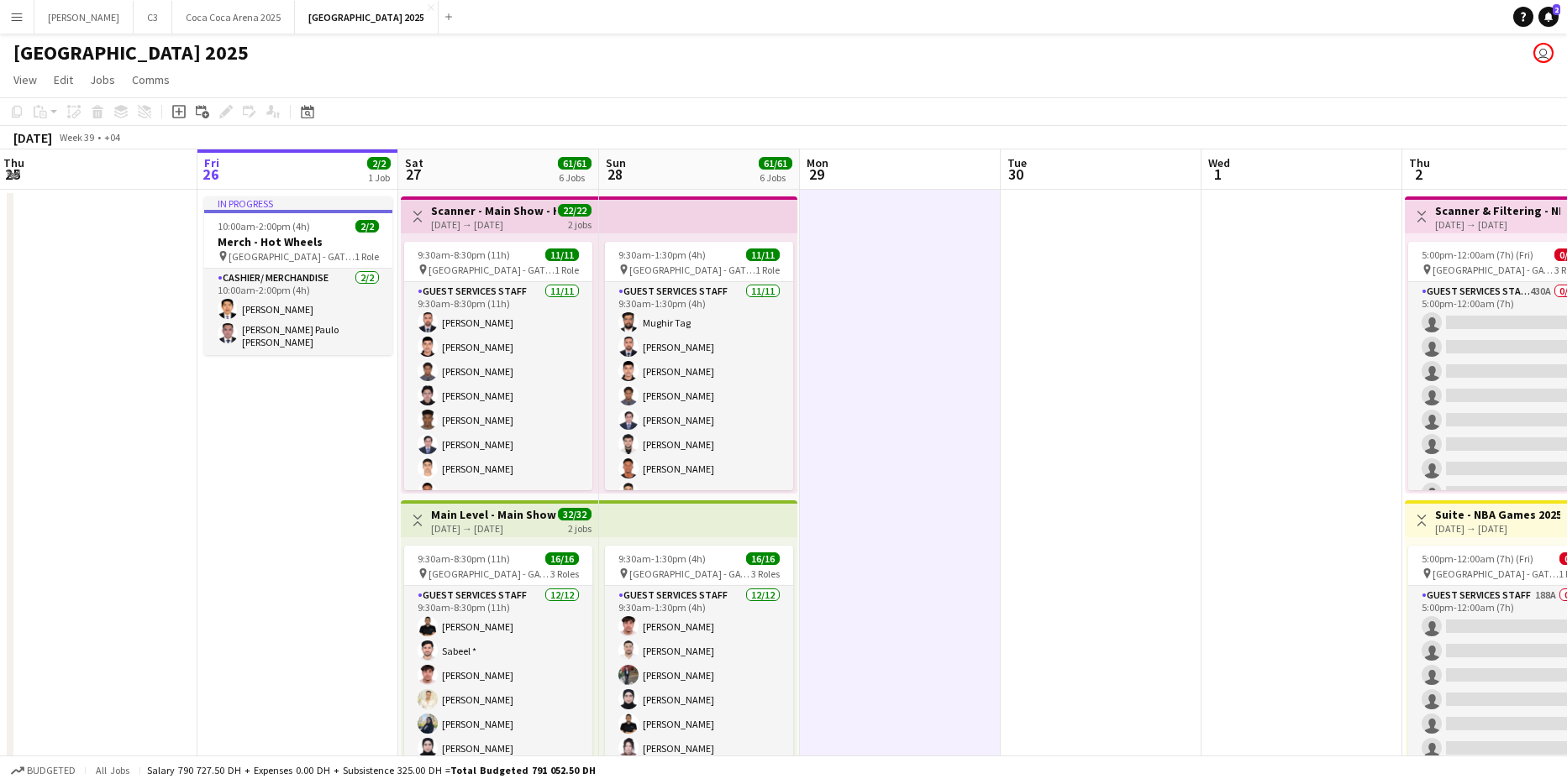
scroll to position [0, 507]
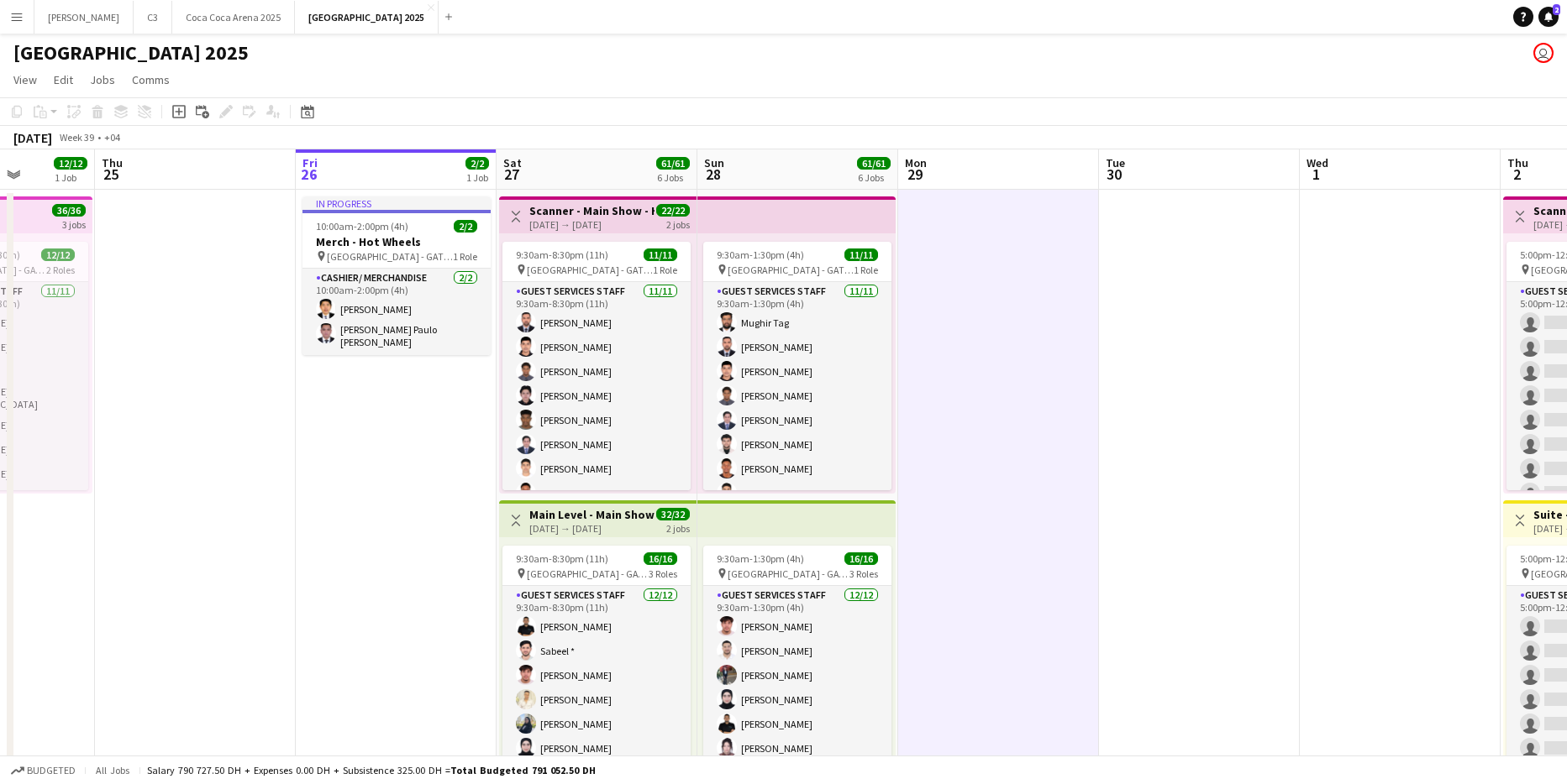
click at [11, 7] on button "Menu" at bounding box center [16, 16] width 33 height 33
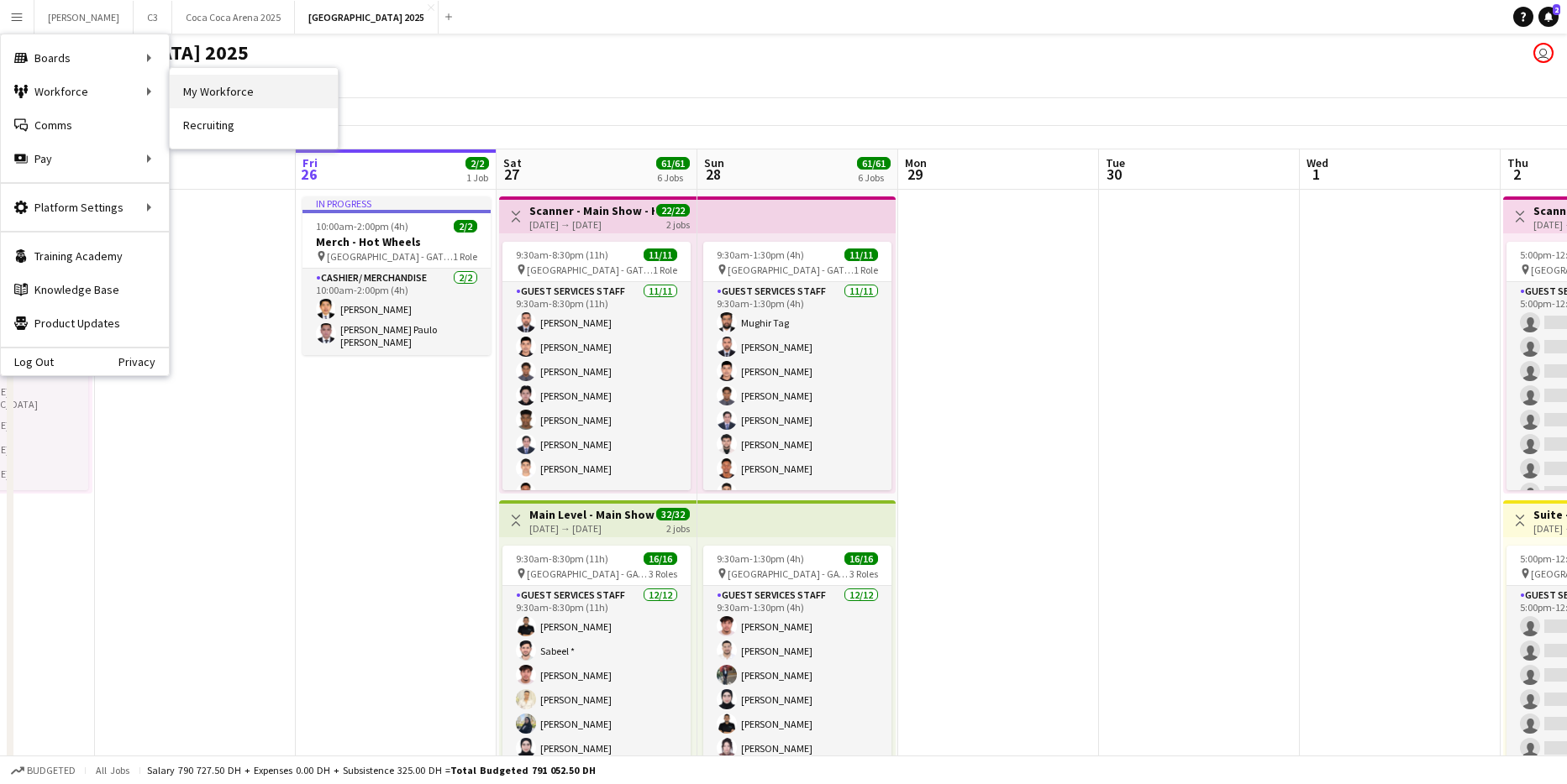
click at [282, 100] on link "My Workforce" at bounding box center [254, 91] width 168 height 33
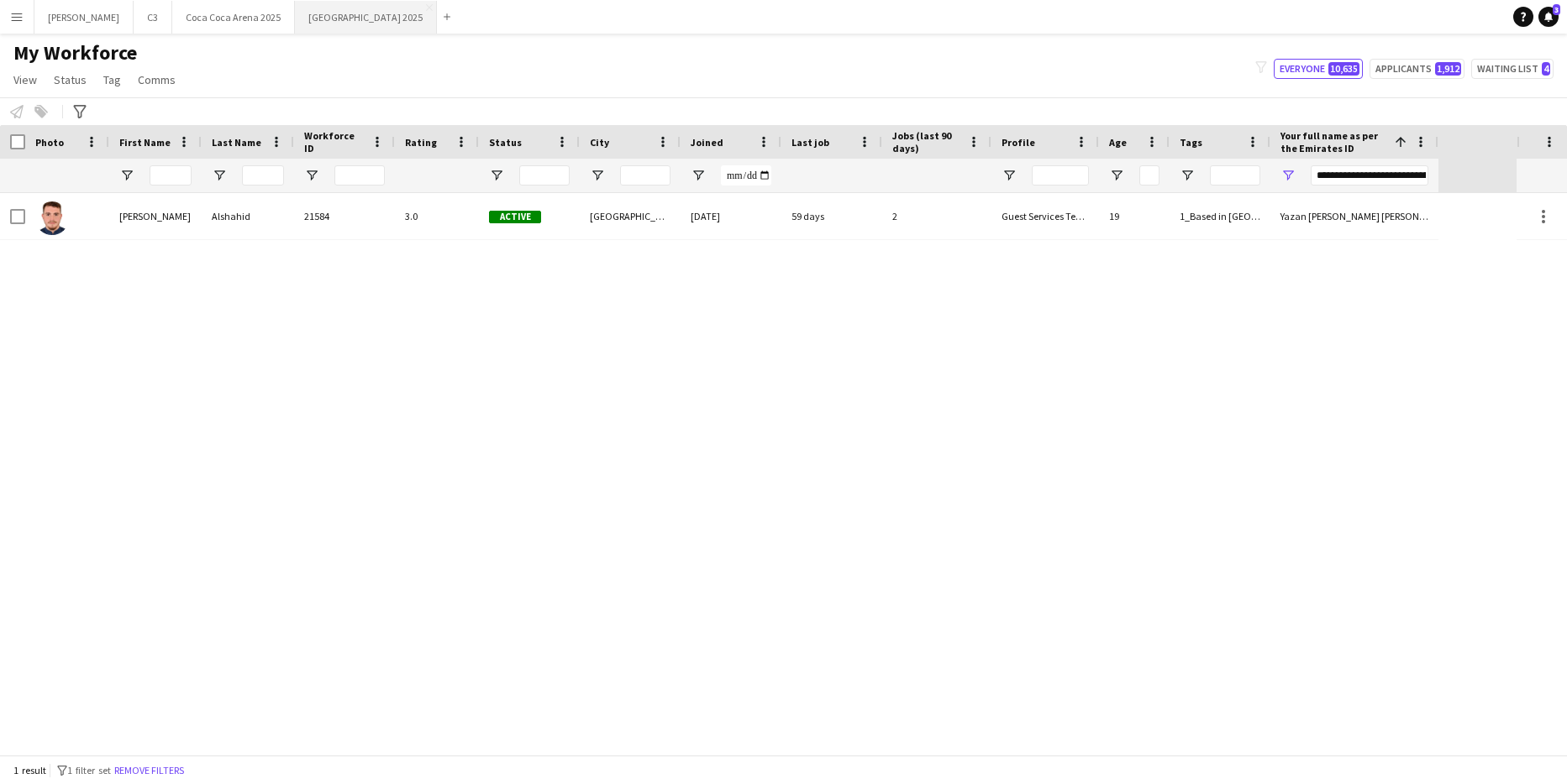
click at [295, 24] on button "[GEOGRAPHIC_DATA] 2025 Close" at bounding box center [365, 17] width 142 height 33
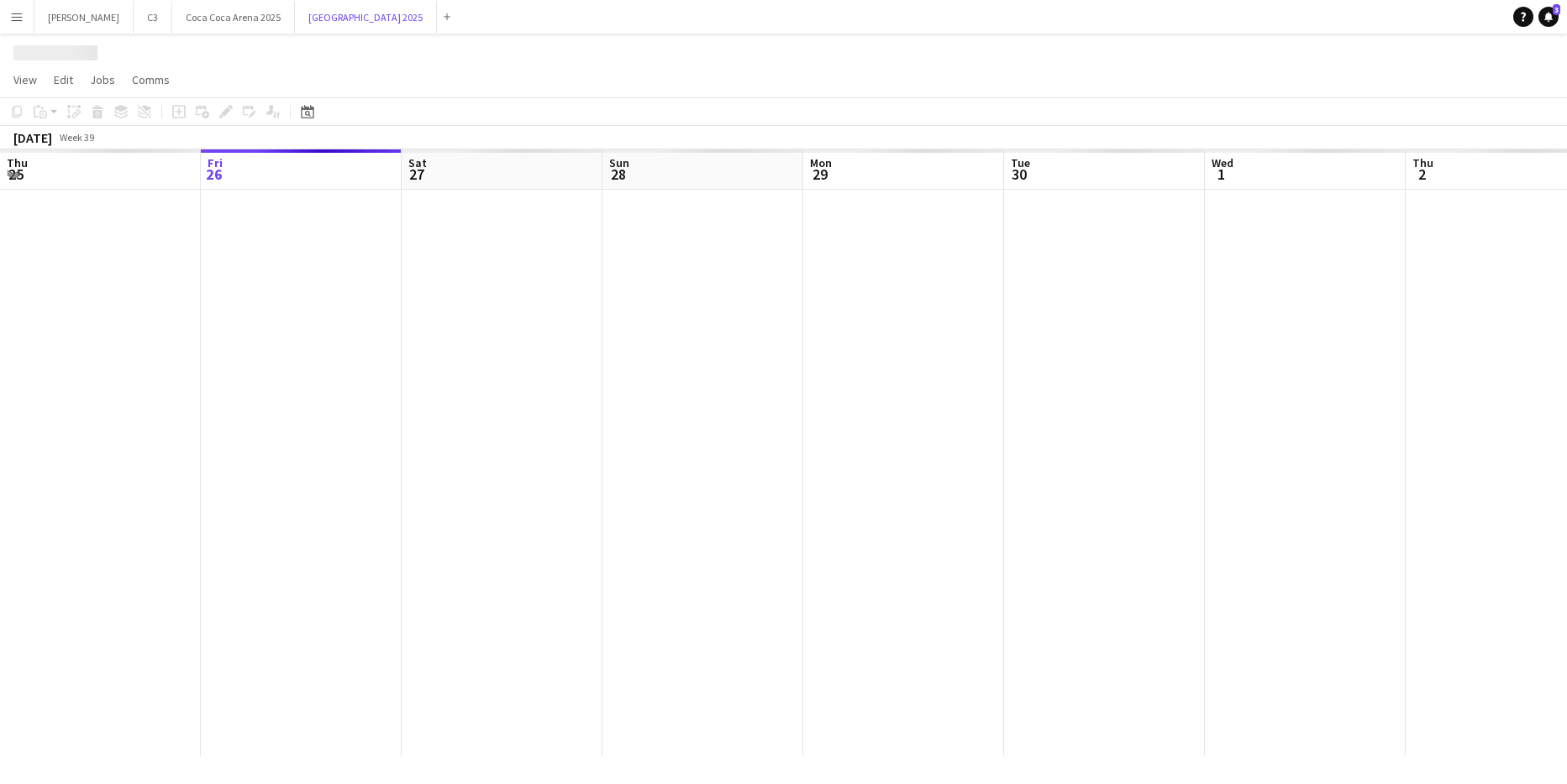
scroll to position [0, 405]
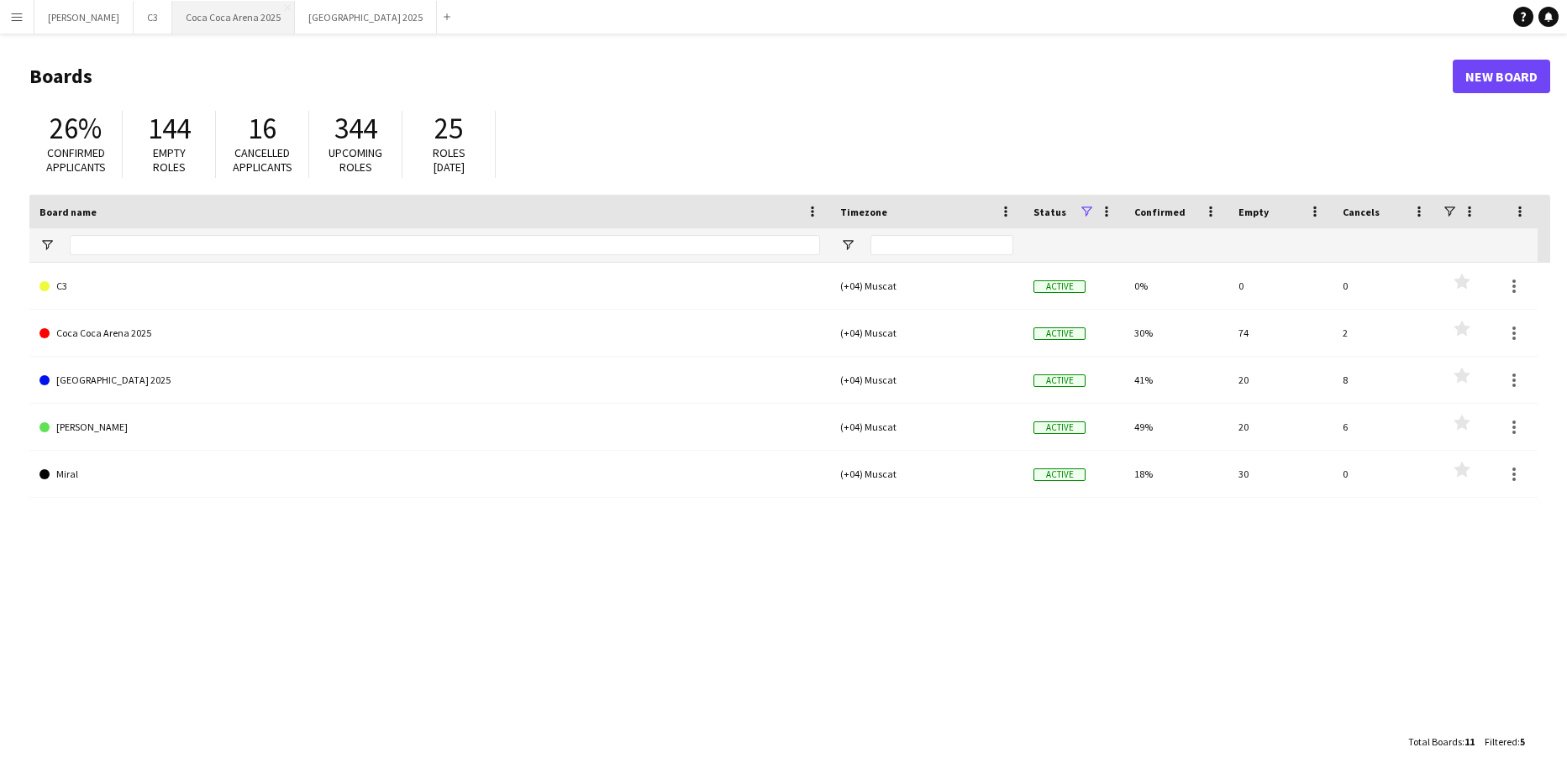
click at [172, 32] on button "Coca Coca Arena 2025 Close" at bounding box center [233, 17] width 122 height 33
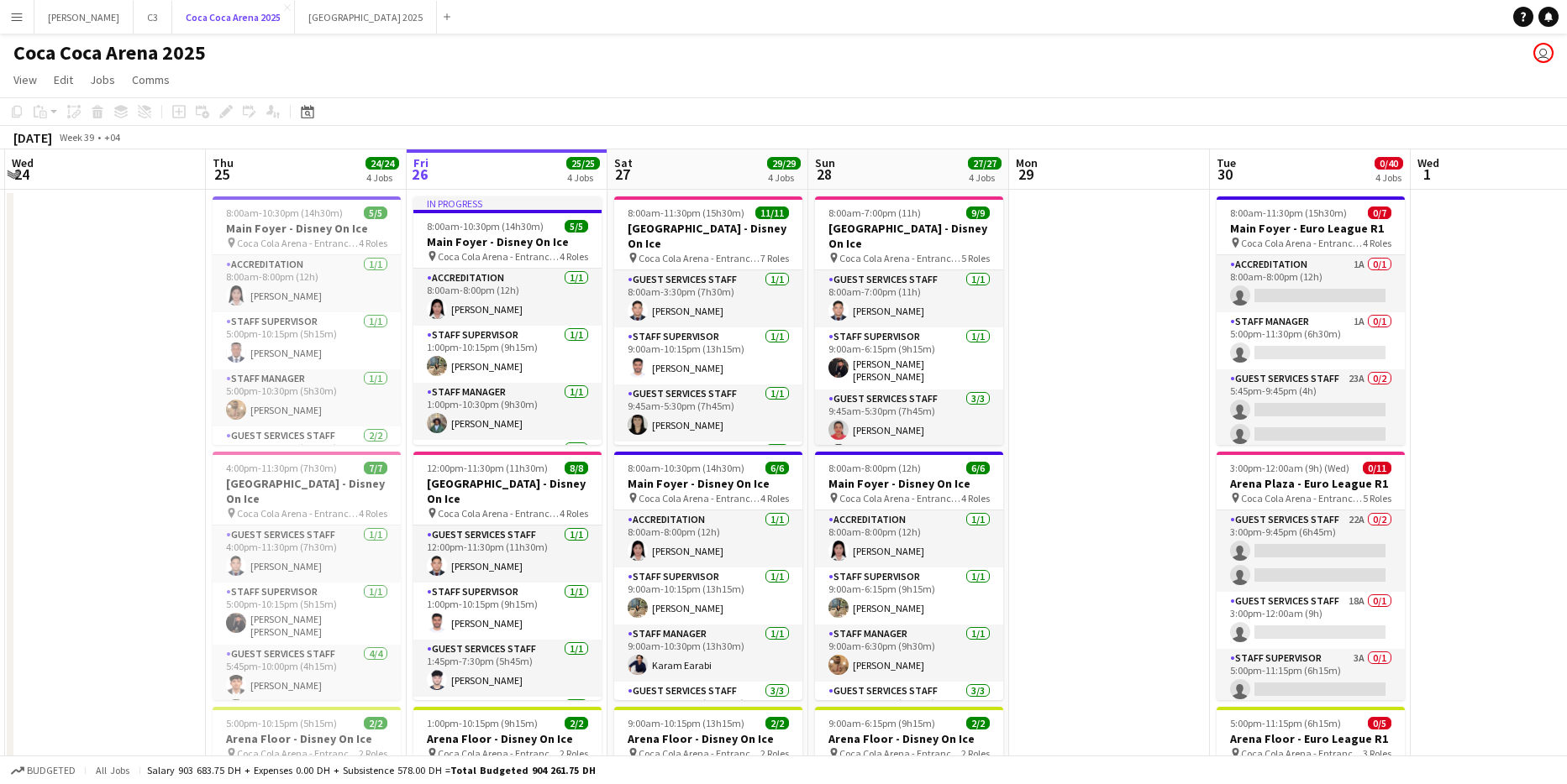
scroll to position [0, 411]
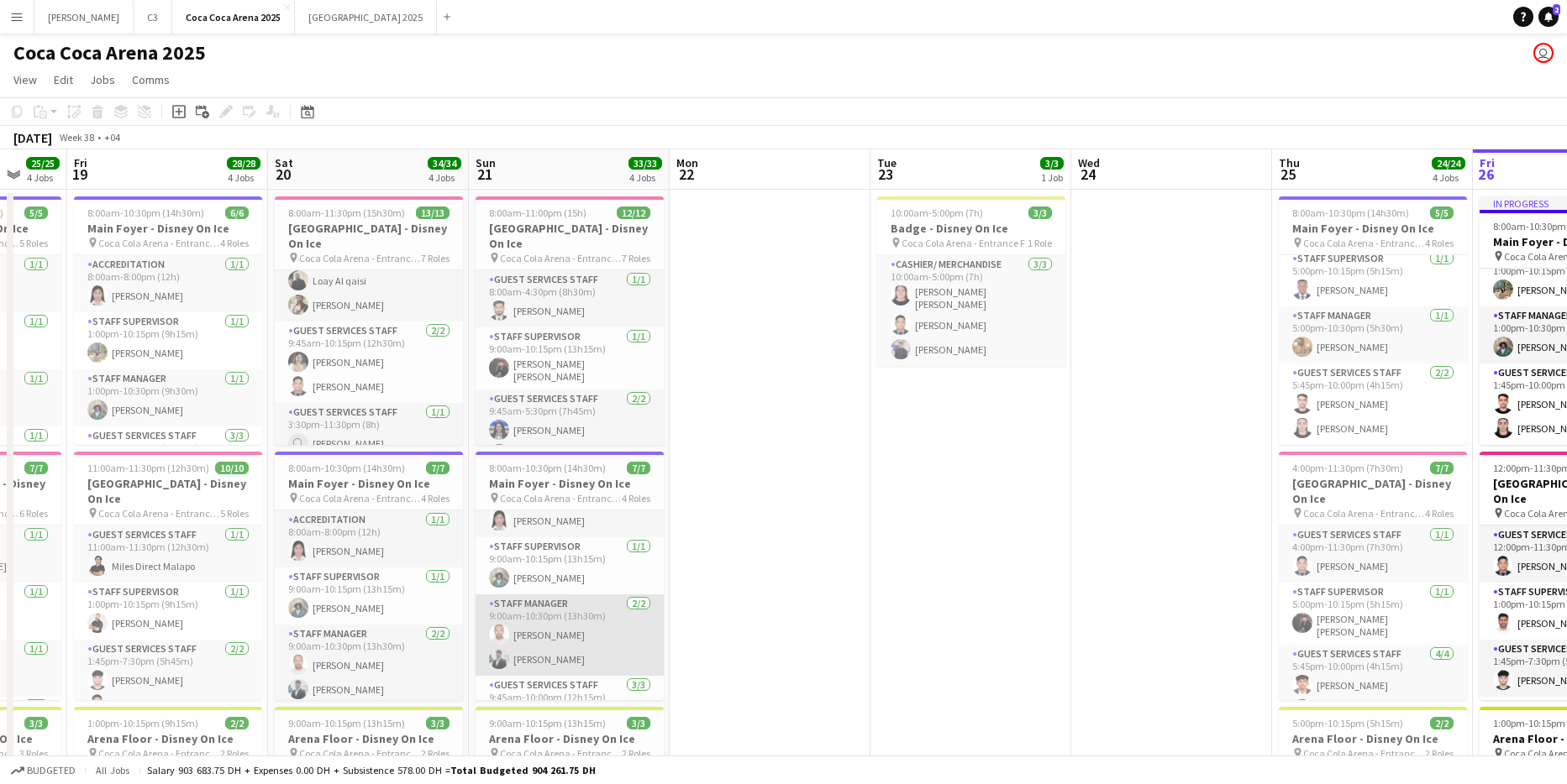
scroll to position [38, 0]
click at [555, 634] on app-card-role "Staff Manager 2/2 9:00am-10:30pm (13h30m) Ahmed Qadas Osama Hejazi" at bounding box center [569, 626] width 188 height 81
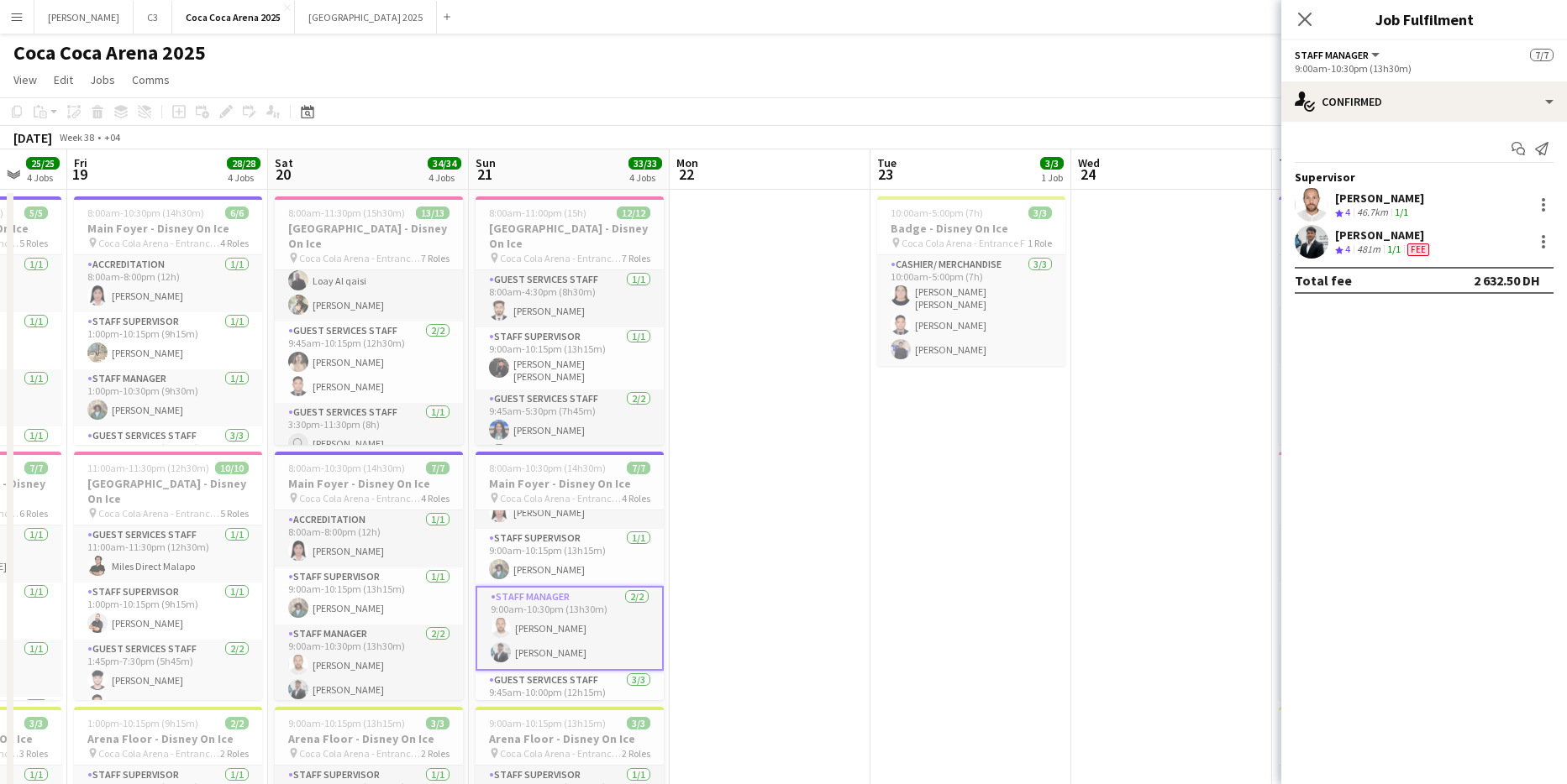
click at [1304, 193] on app-user-avatar at bounding box center [1311, 205] width 33 height 33
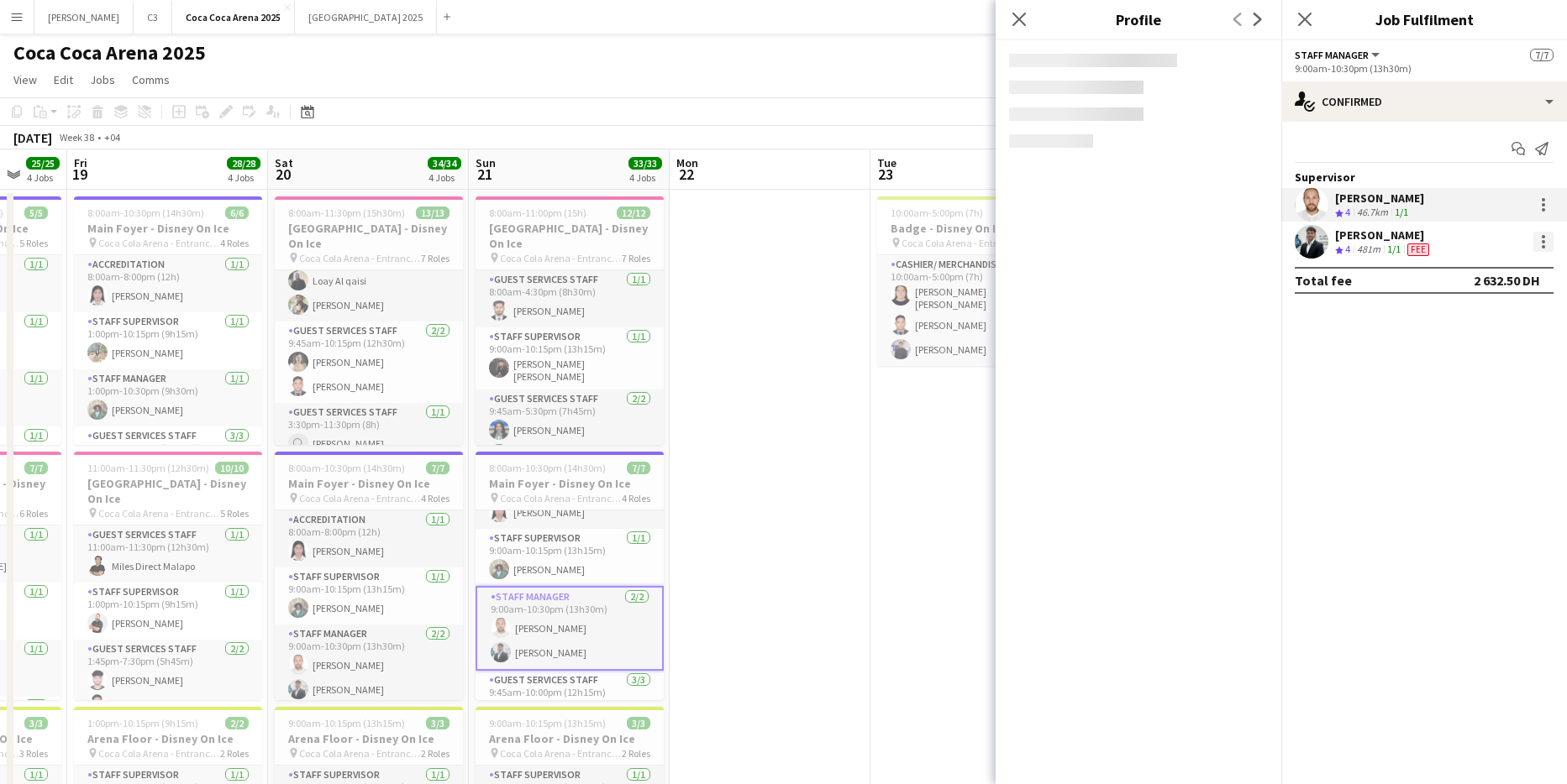
click at [1542, 246] on div at bounding box center [1544, 247] width 4 height 4
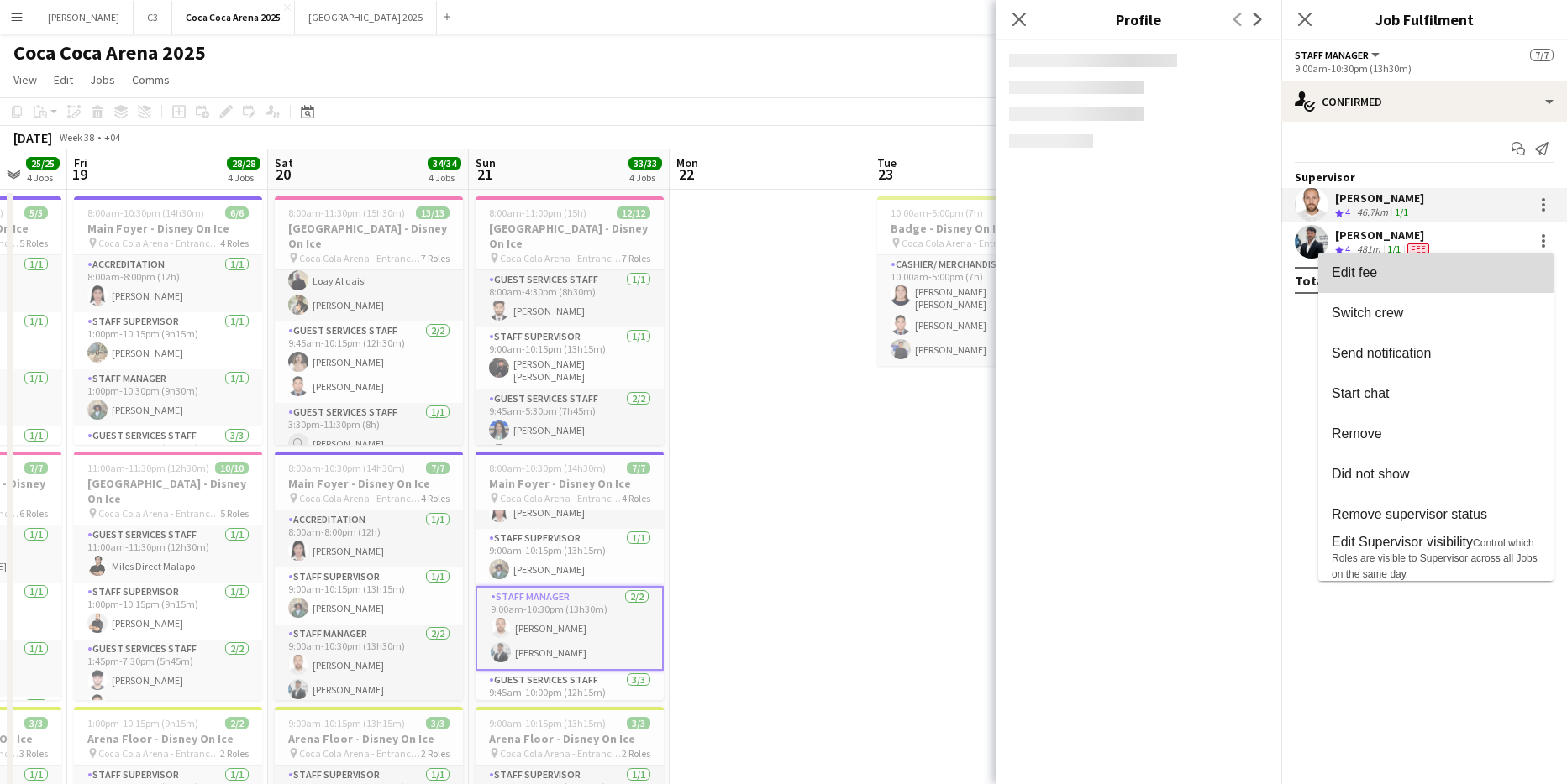
click at [1515, 270] on span "Edit fee" at bounding box center [1436, 273] width 209 height 15
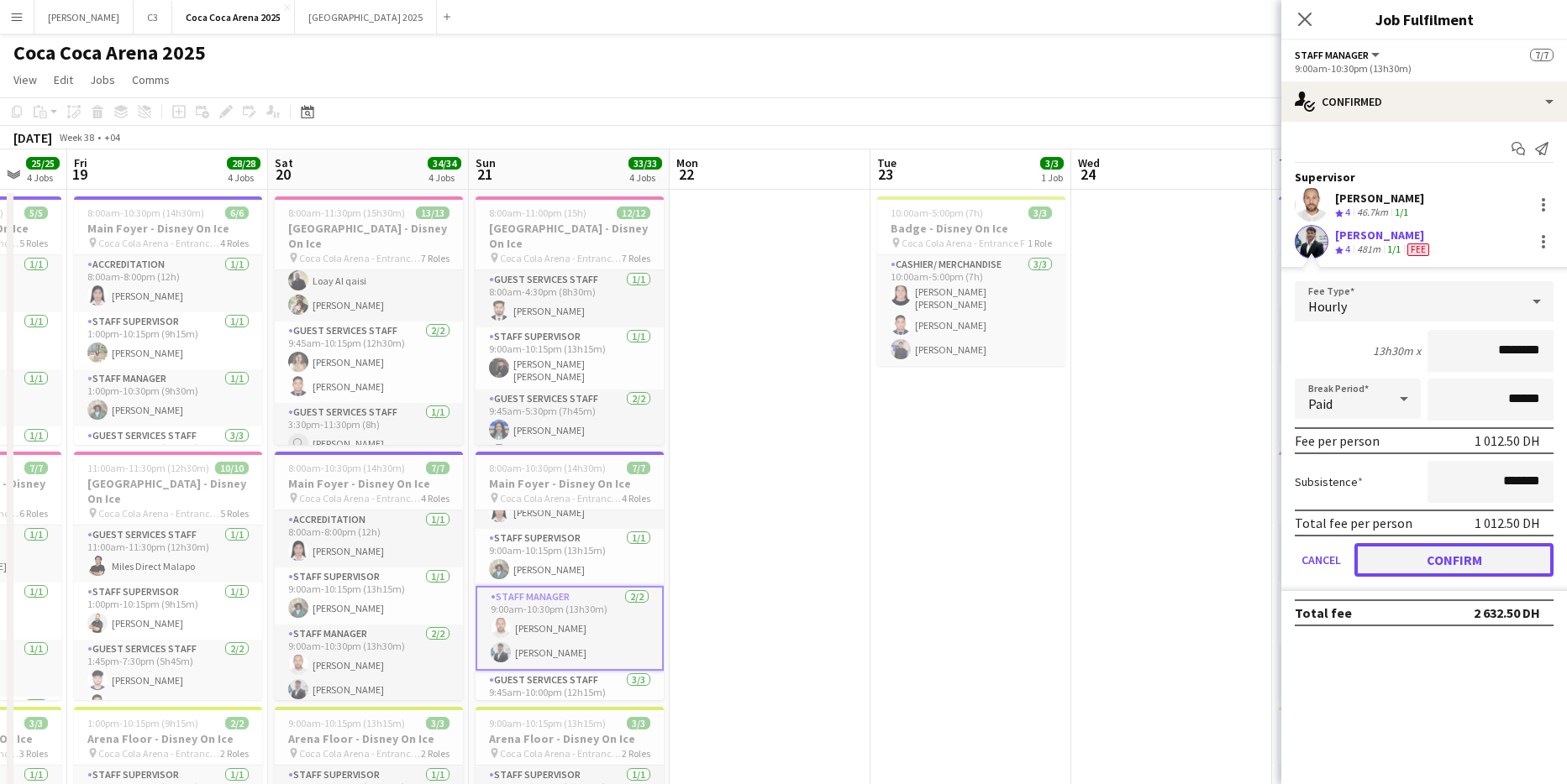
click at [1438, 555] on button "Confirm" at bounding box center [1454, 559] width 199 height 33
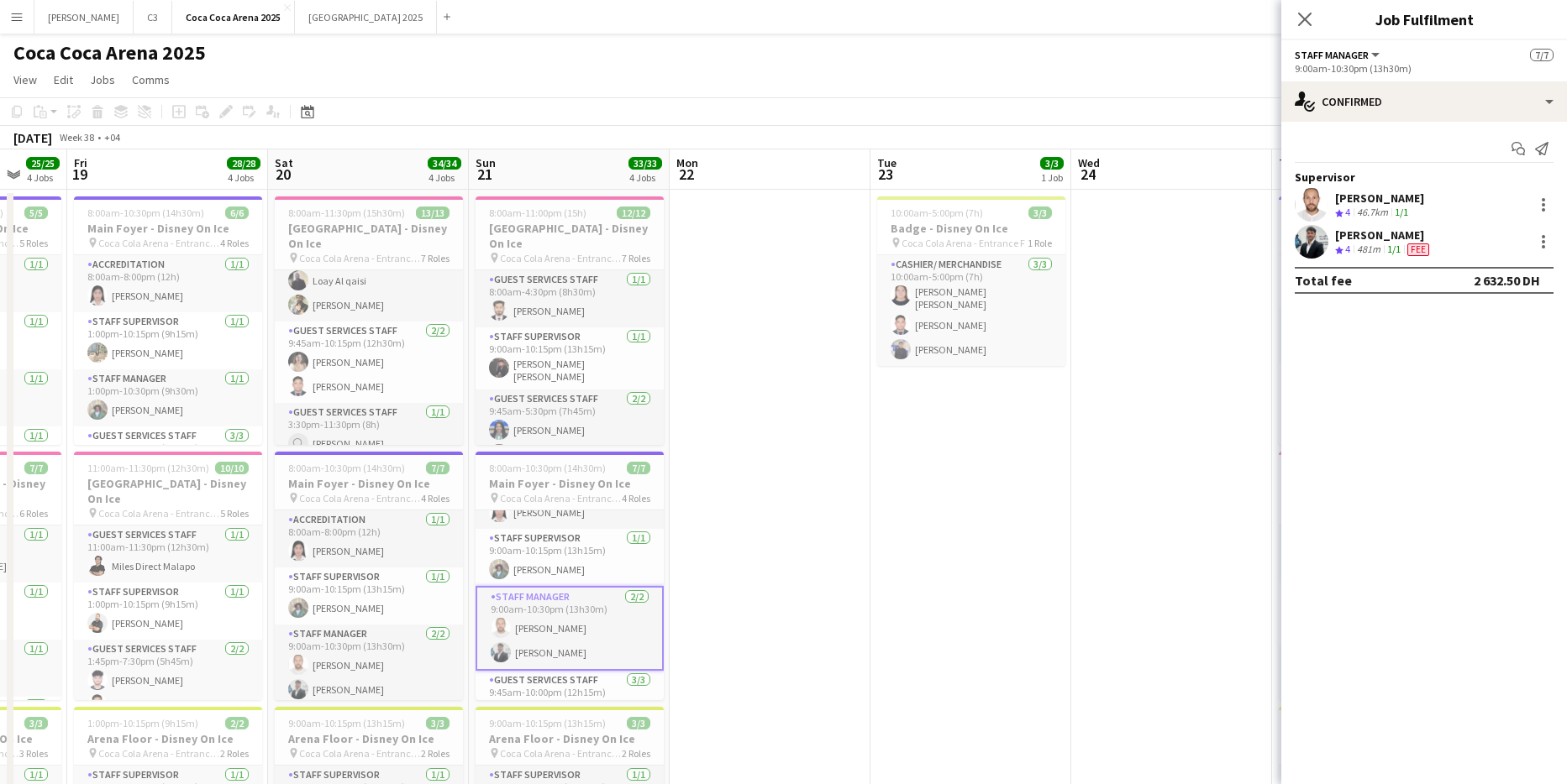
click at [1311, 201] on app-user-avatar at bounding box center [1311, 205] width 33 height 33
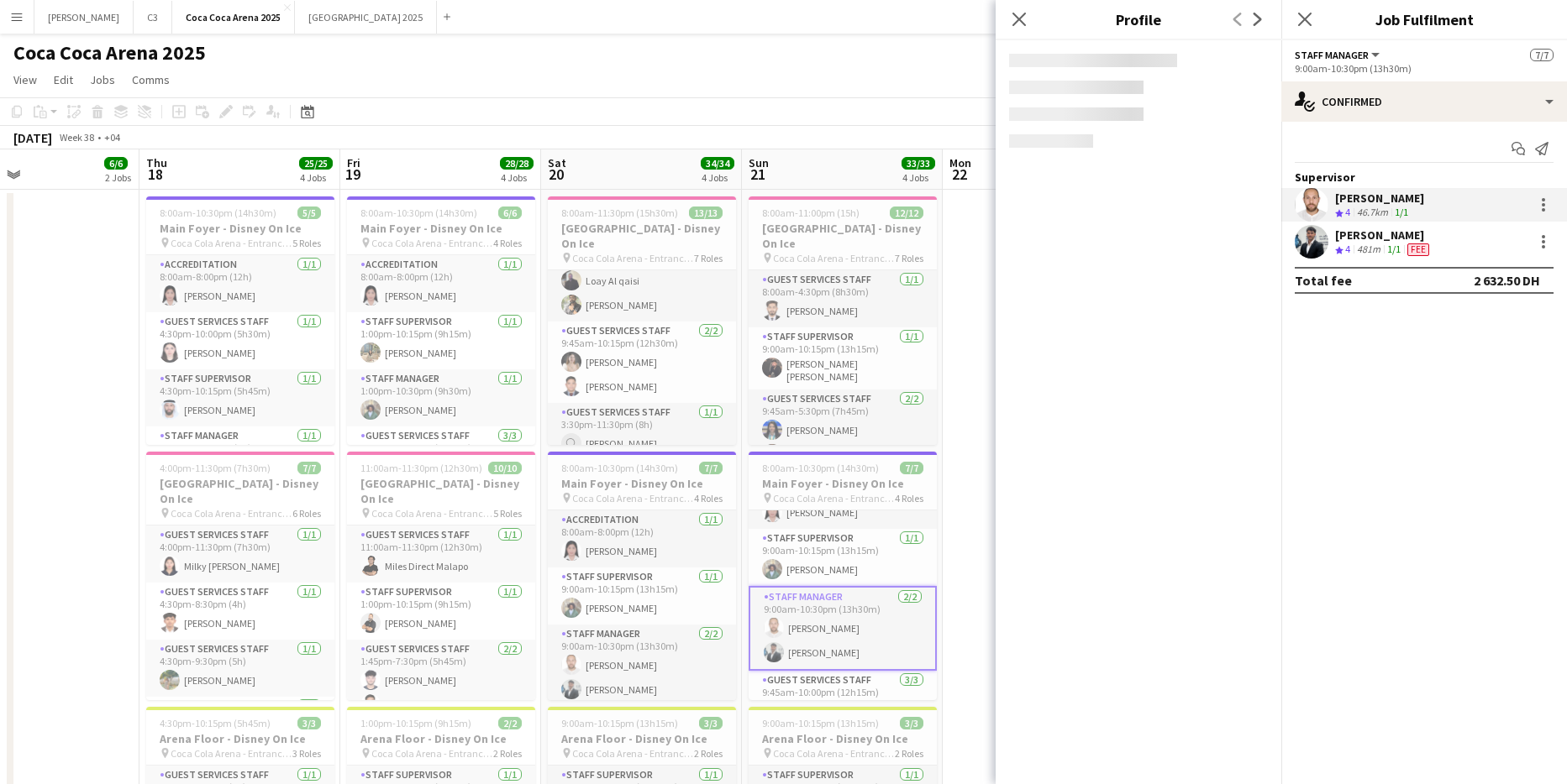
scroll to position [0, 438]
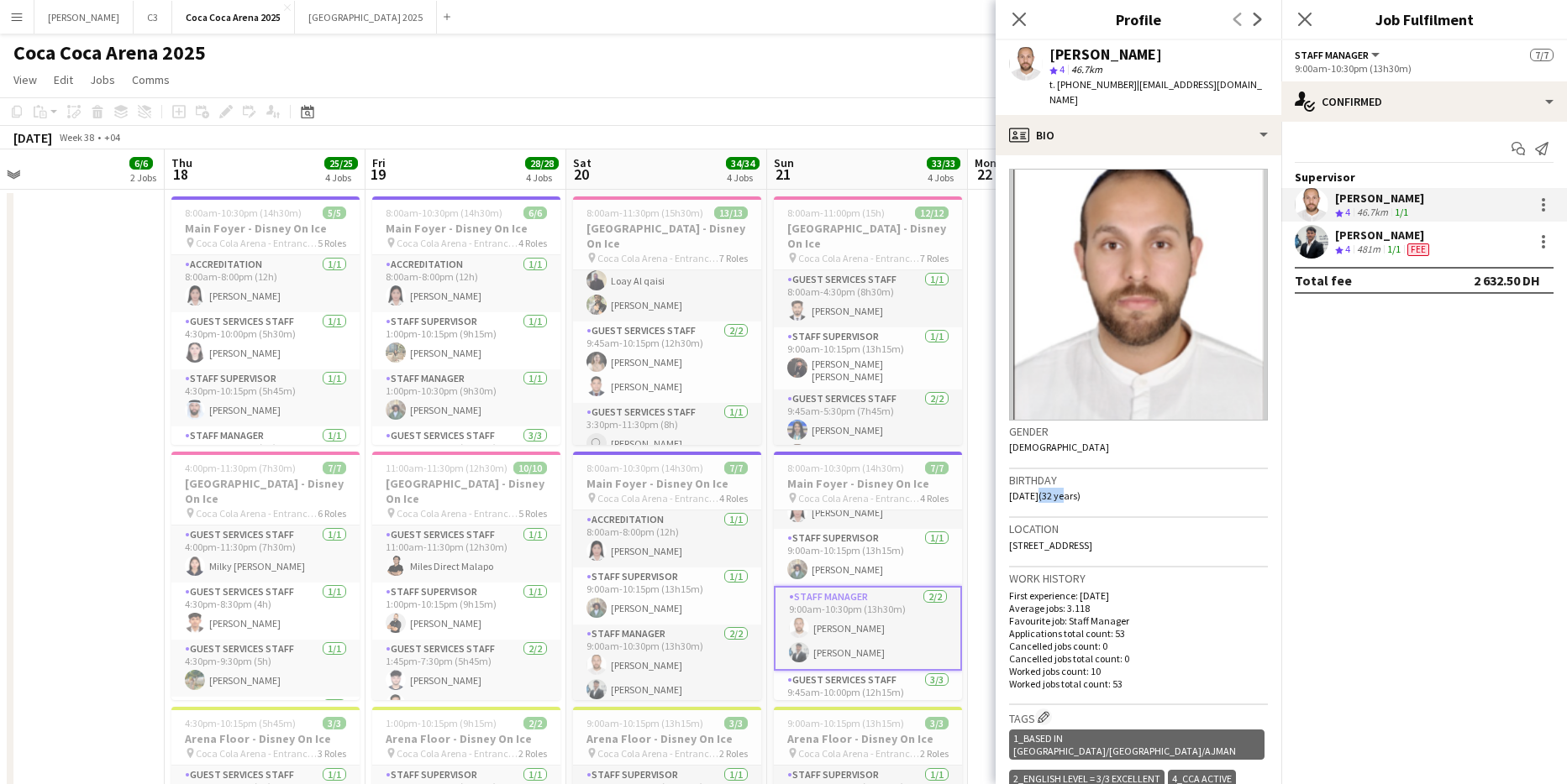
drag, startPoint x: 1031, startPoint y: 483, endPoint x: 1076, endPoint y: 481, distance: 45.0
click at [1076, 490] on span "26-09-1993 (32 years)" at bounding box center [1045, 495] width 72 height 12
click at [1104, 478] on div "Birthday 26-09-1993 (32 years)" at bounding box center [1138, 493] width 259 height 49
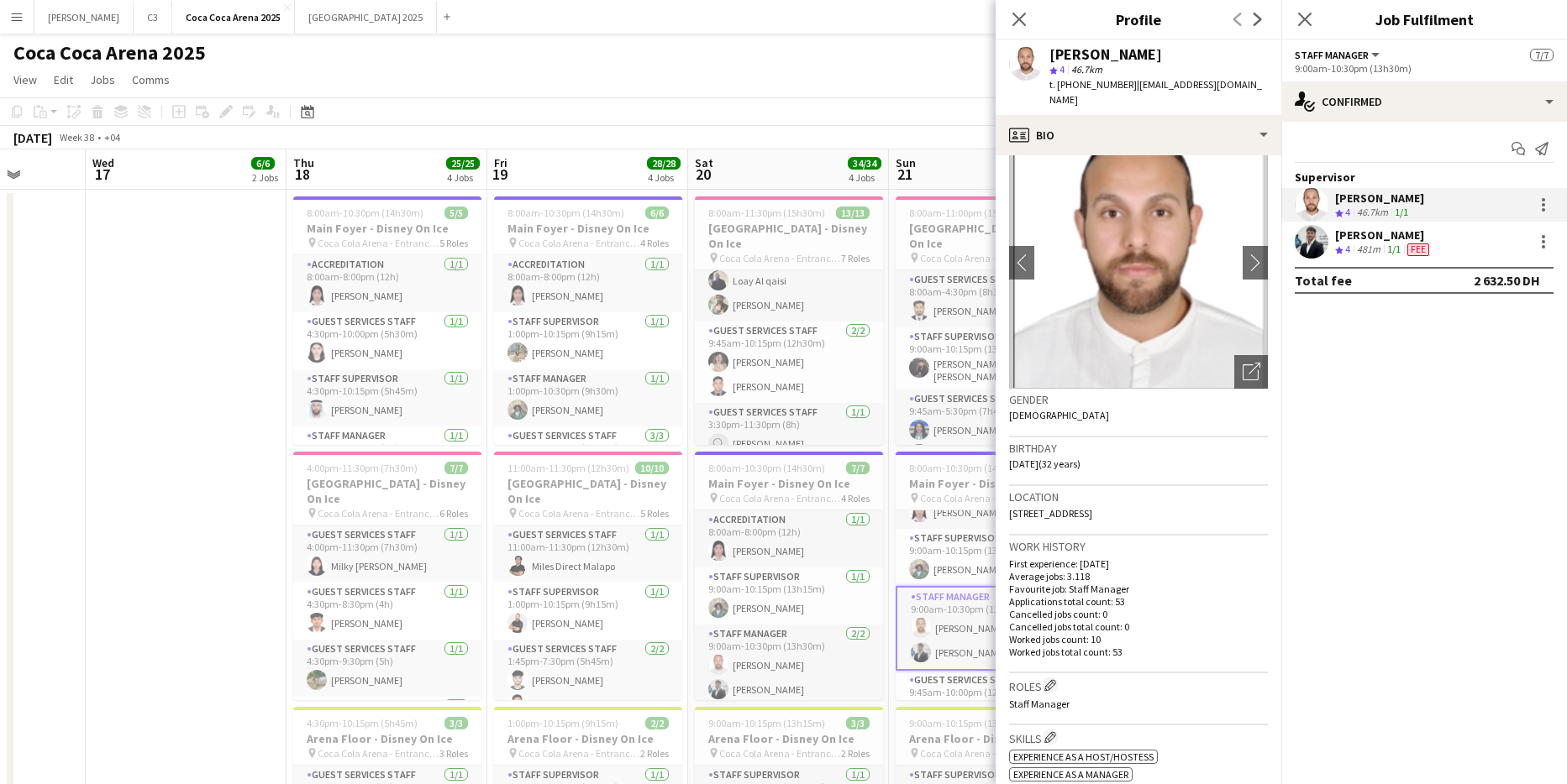
scroll to position [0, 506]
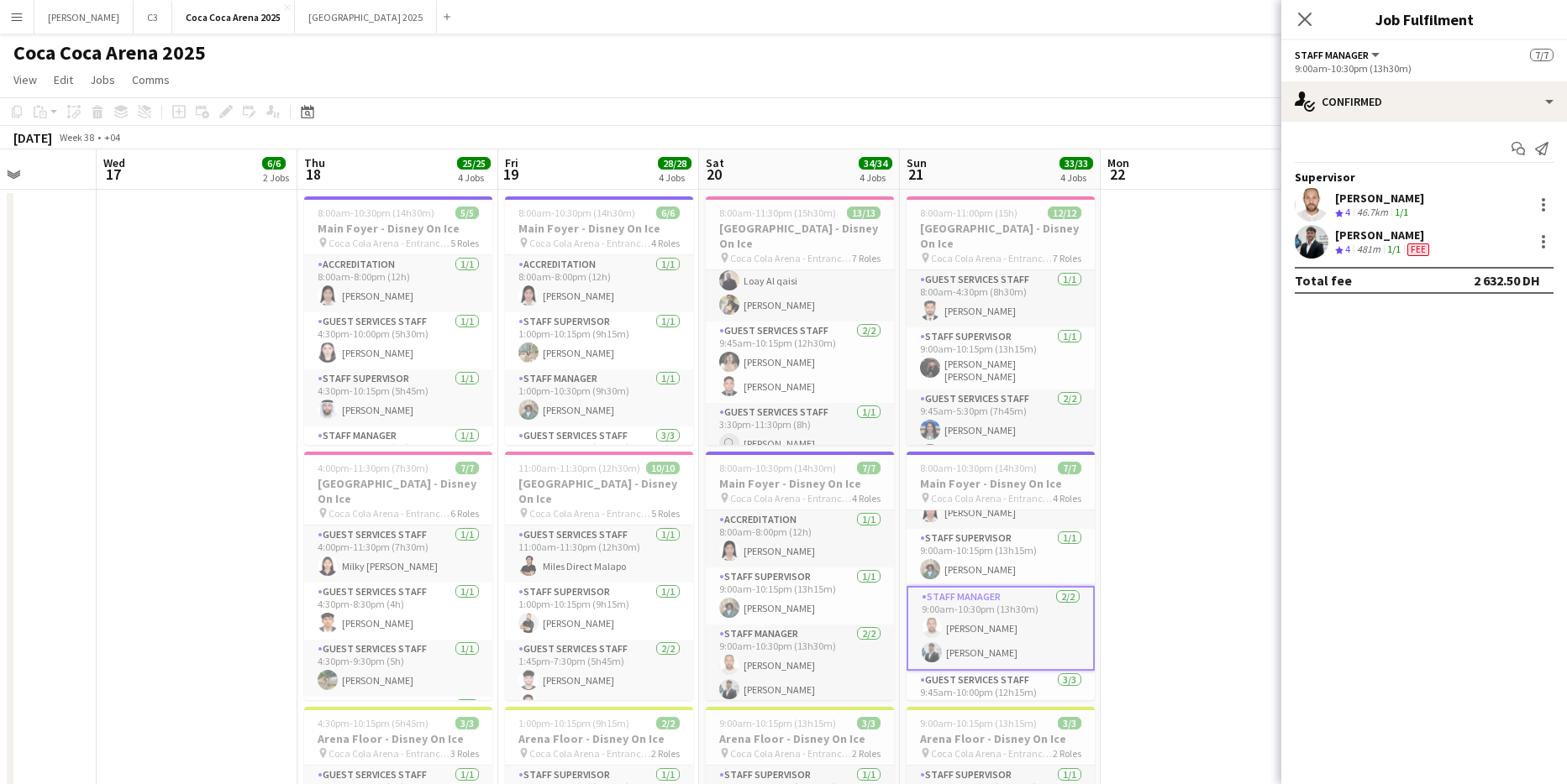
click at [1306, 202] on app-user-avatar at bounding box center [1311, 205] width 33 height 33
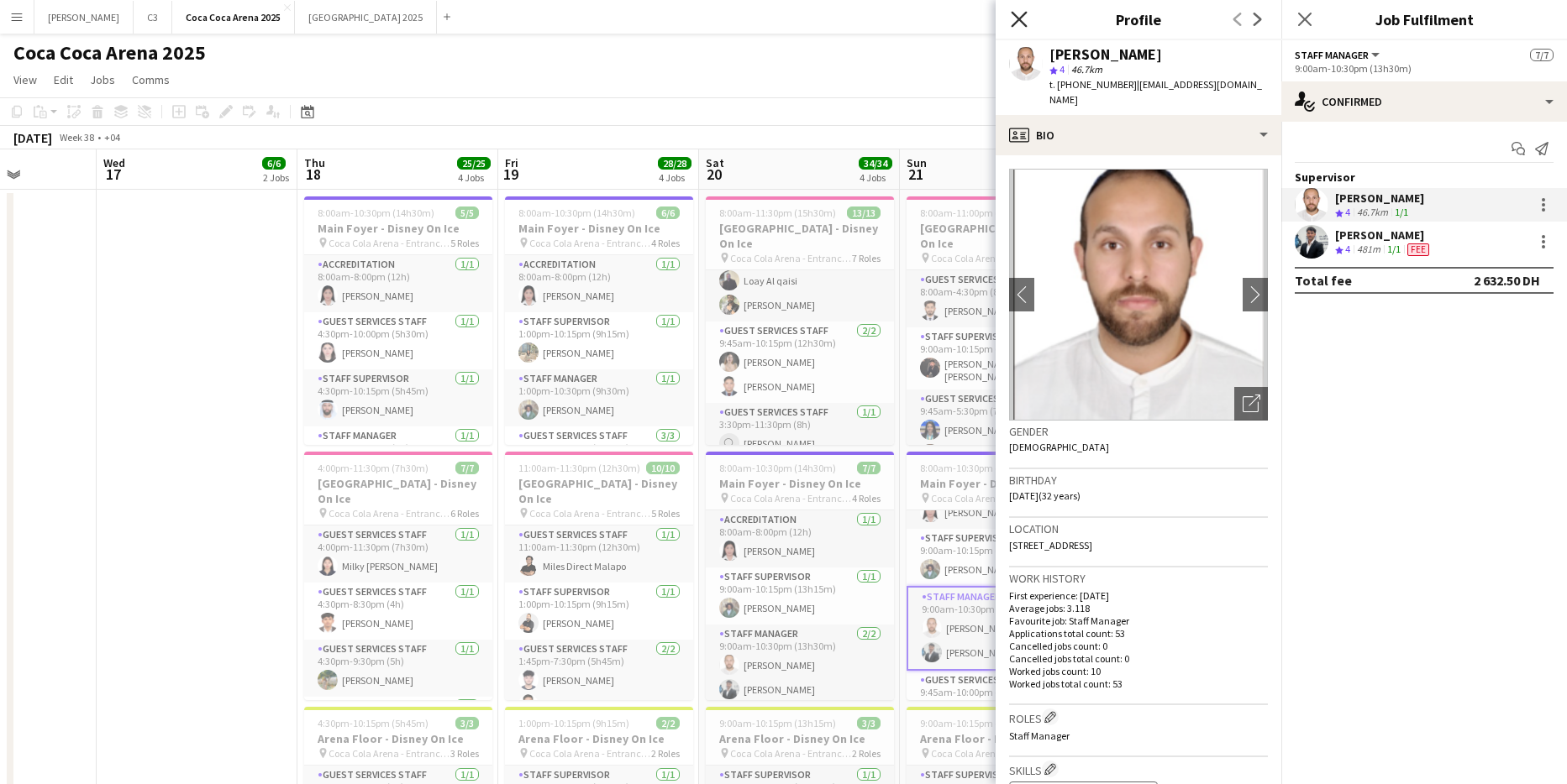
click at [1021, 20] on icon at bounding box center [1019, 18] width 16 height 16
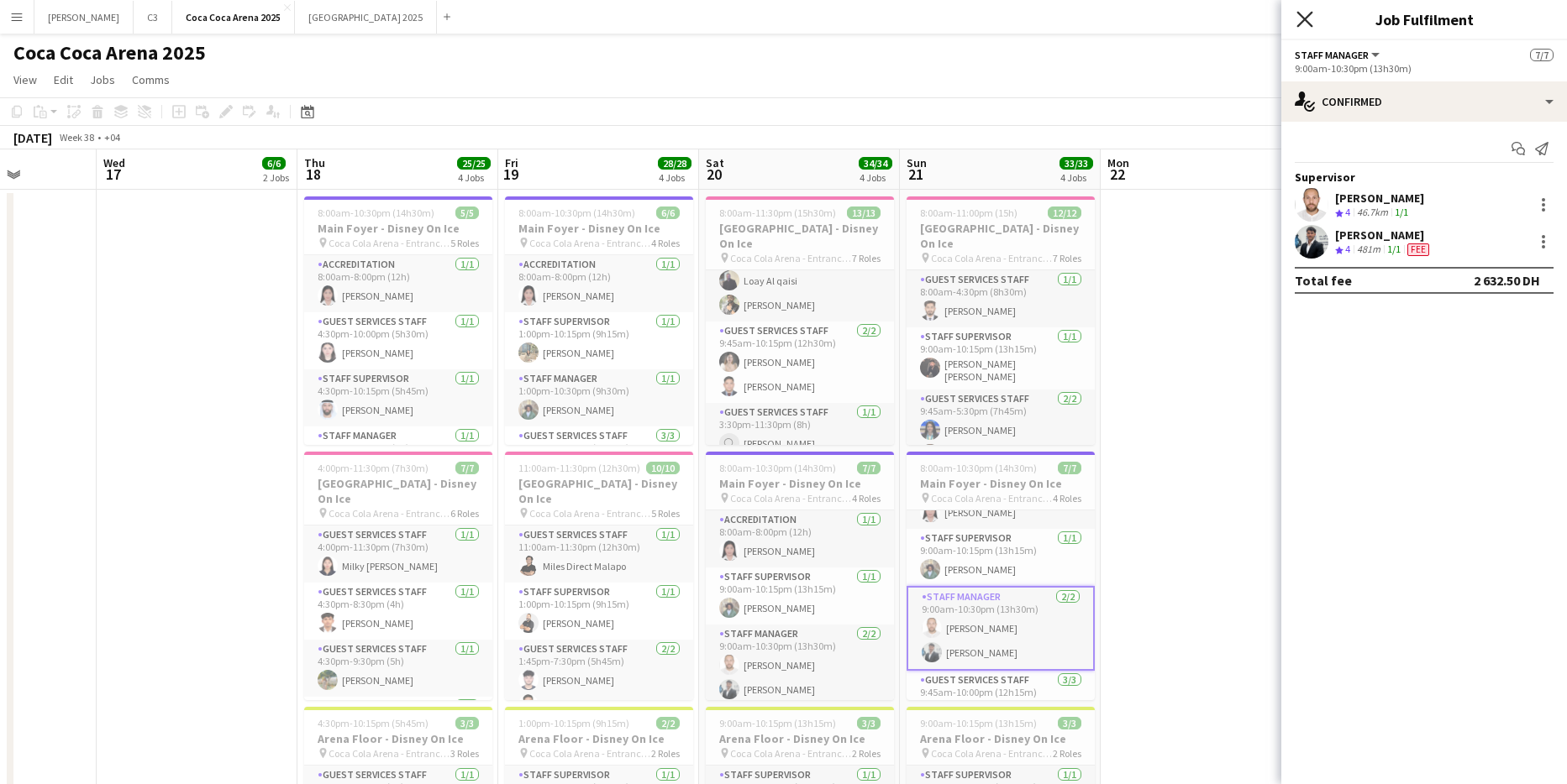
click at [1304, 17] on icon at bounding box center [1304, 18] width 16 height 16
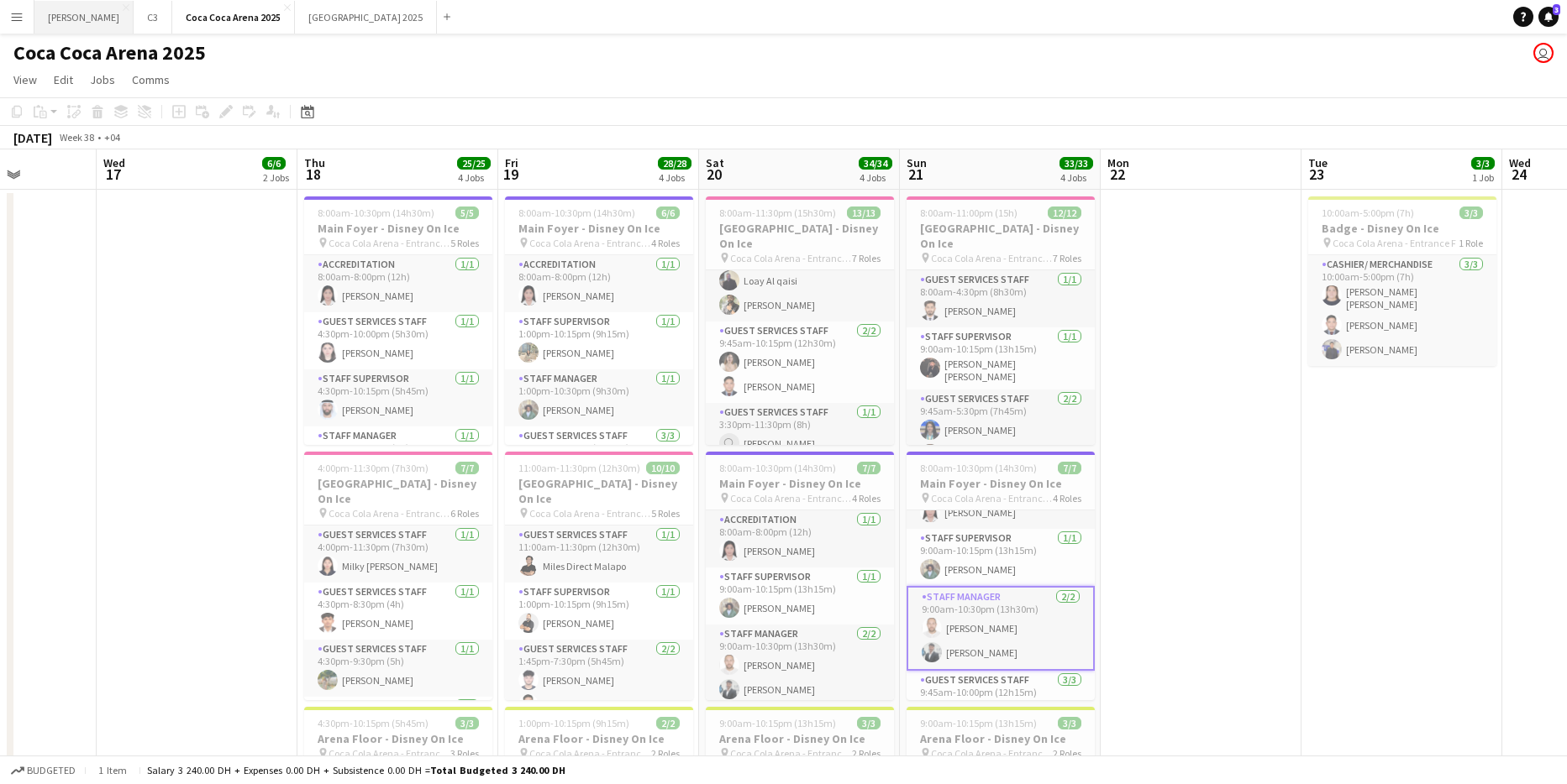
click at [55, 15] on button "Kate Close" at bounding box center [84, 17] width 99 height 33
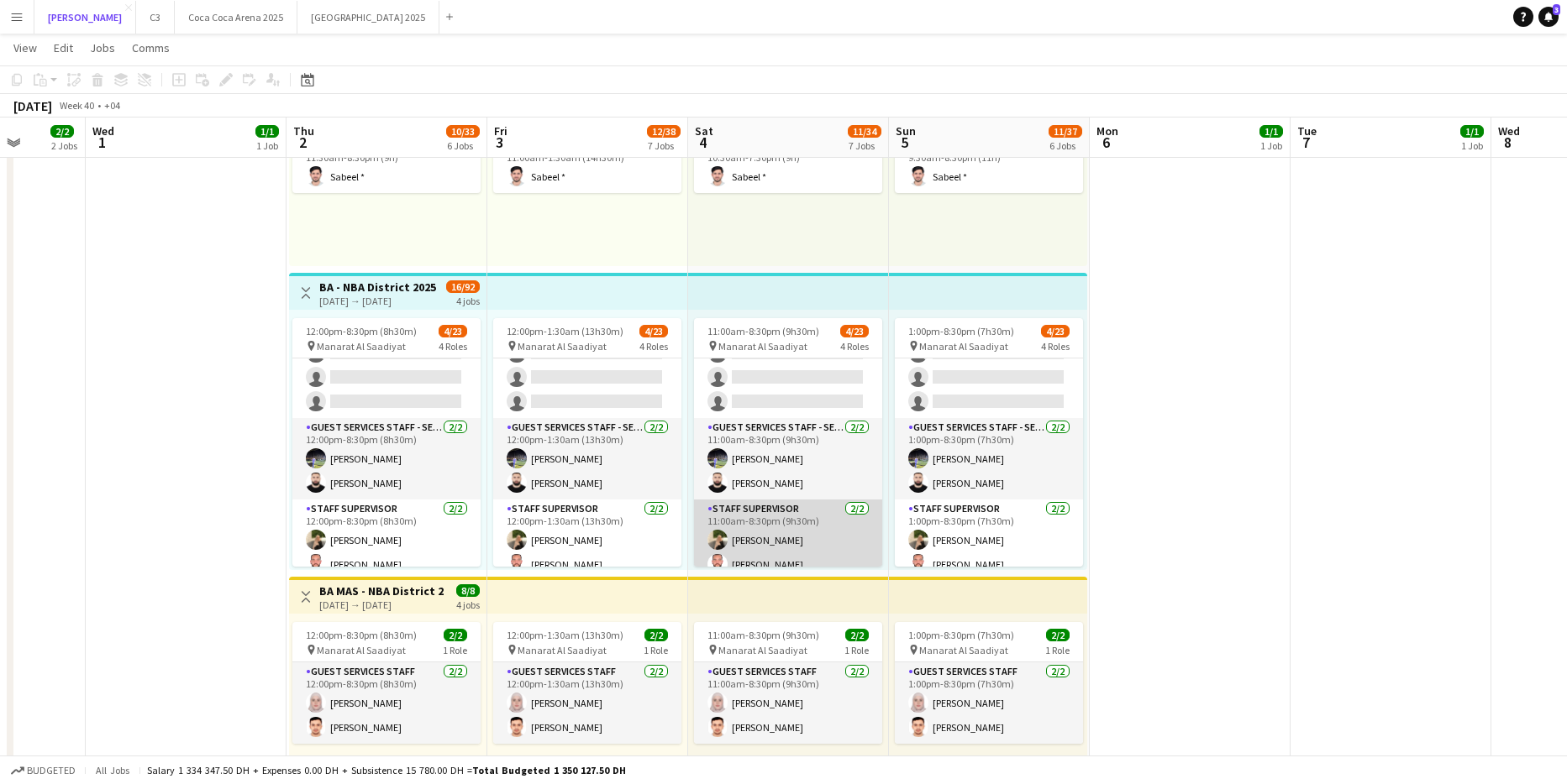
scroll to position [468, 0]
